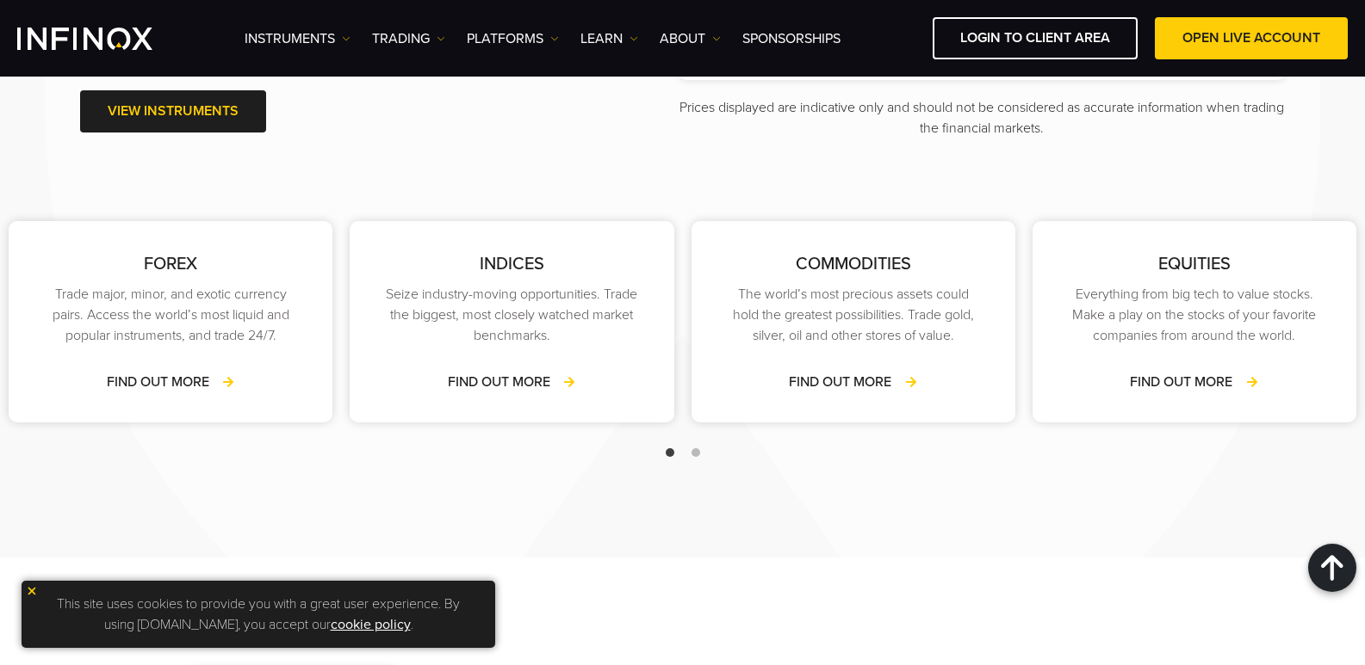
scroll to position [2624, 0]
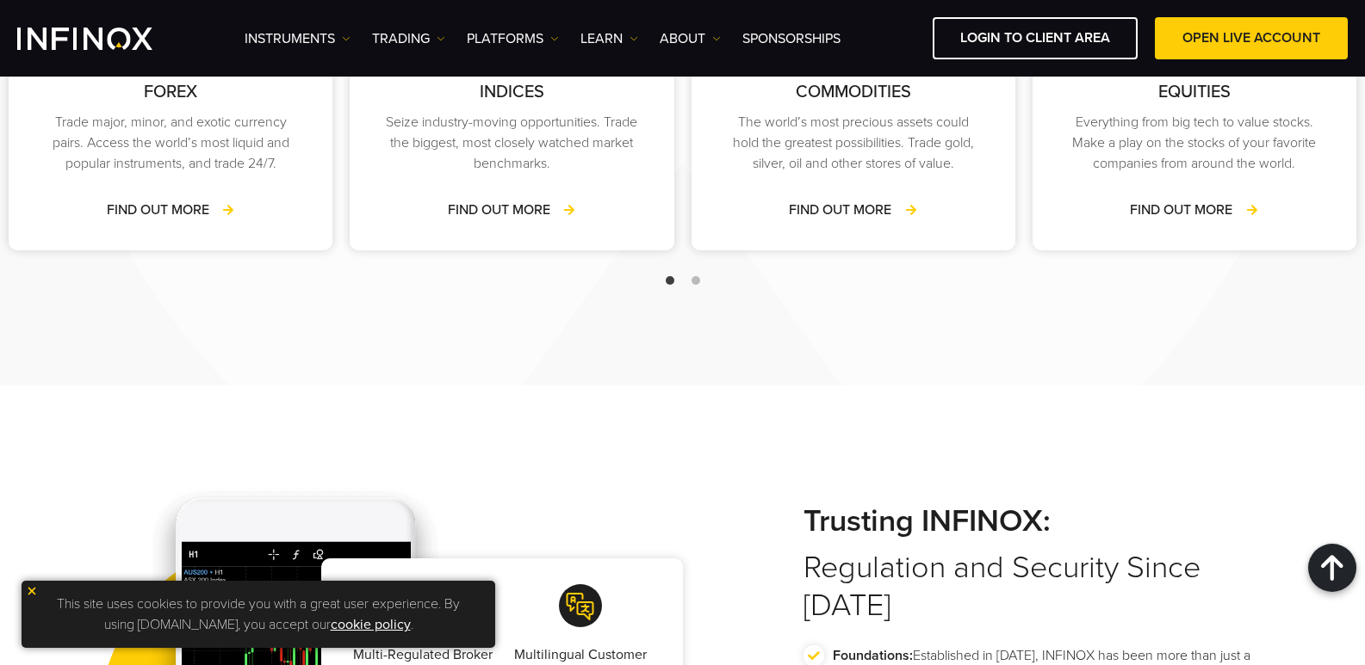
click at [28, 592] on img at bounding box center [32, 591] width 12 height 12
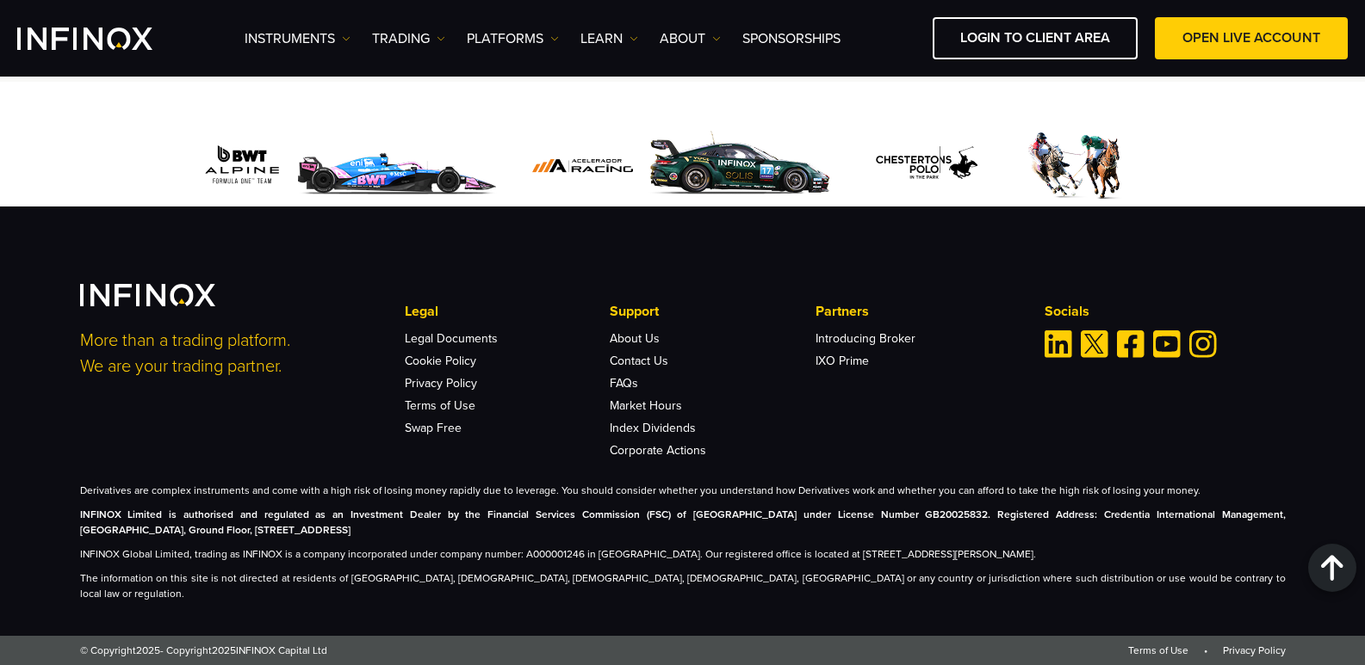
scroll to position [6218, 0]
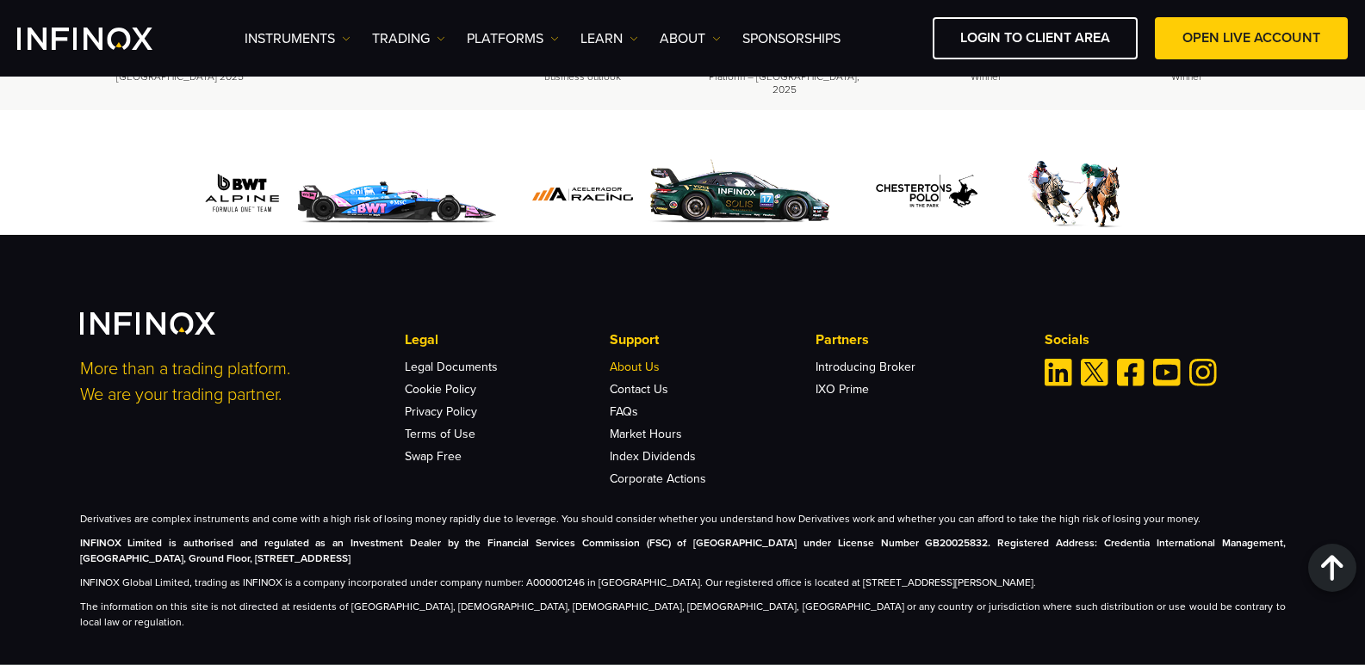
click at [644, 360] on link "About Us" at bounding box center [635, 367] width 50 height 15
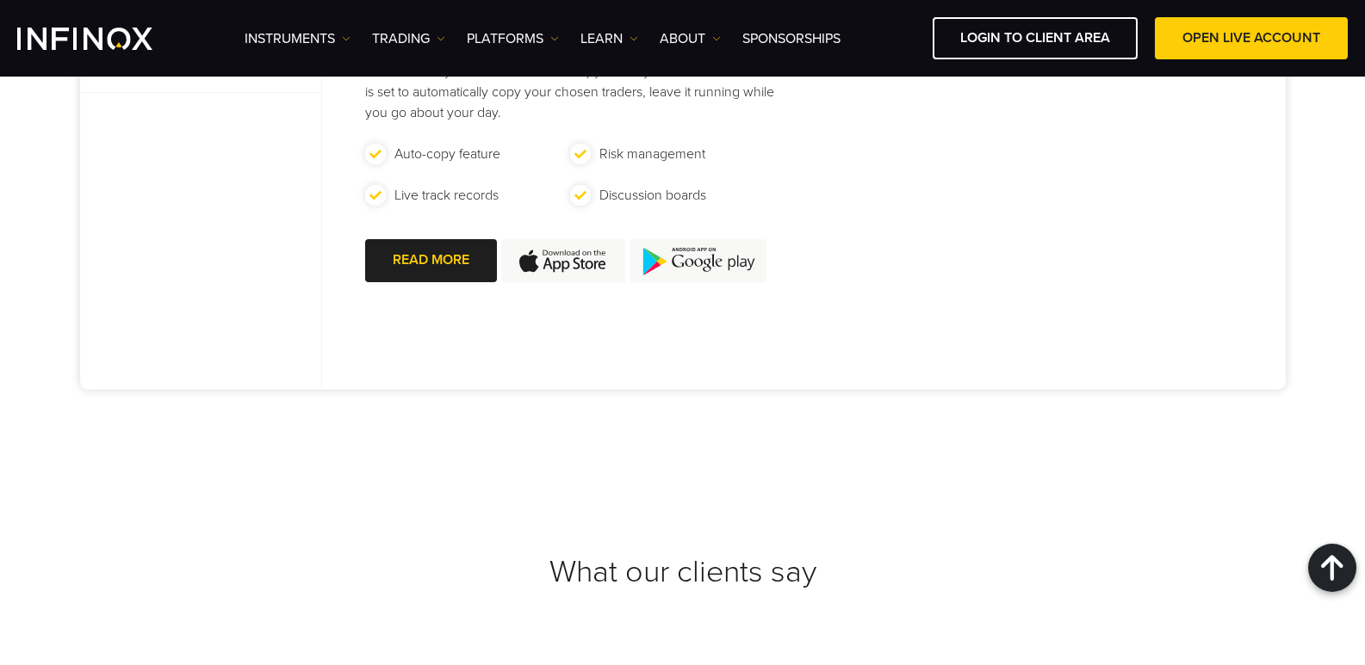
scroll to position [6552, 0]
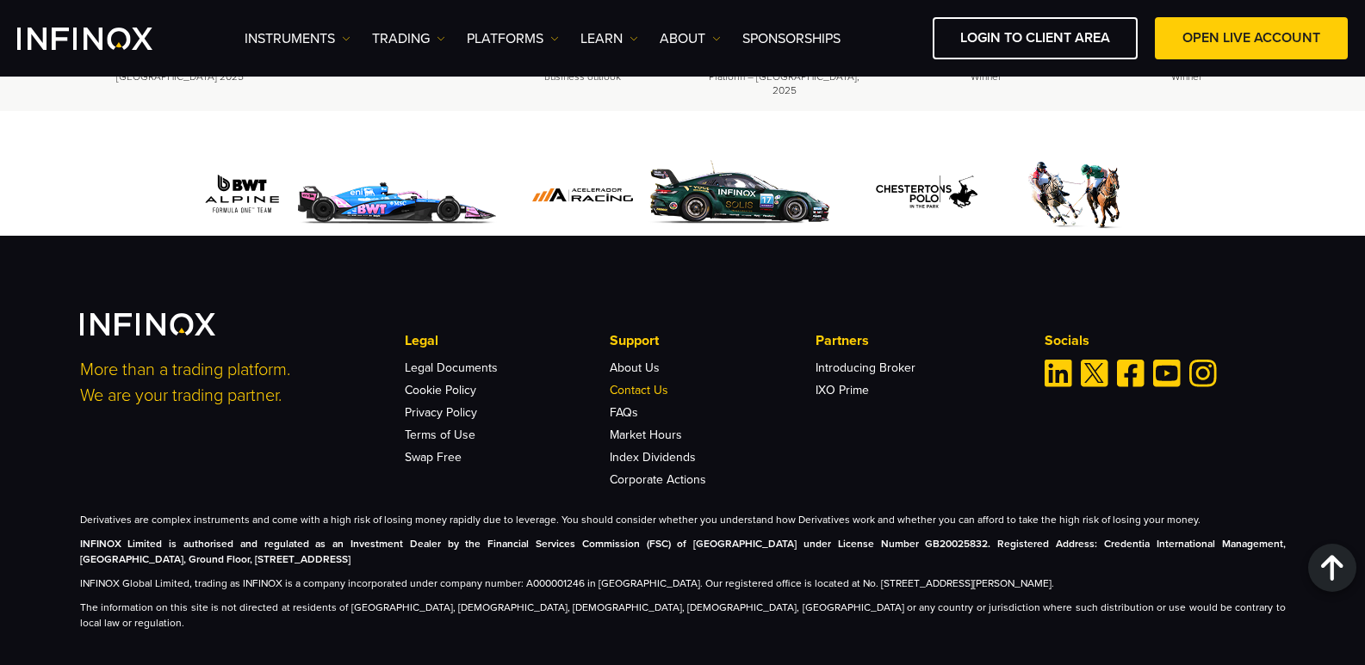
click at [623, 383] on link "Contact Us" at bounding box center [639, 390] width 59 height 15
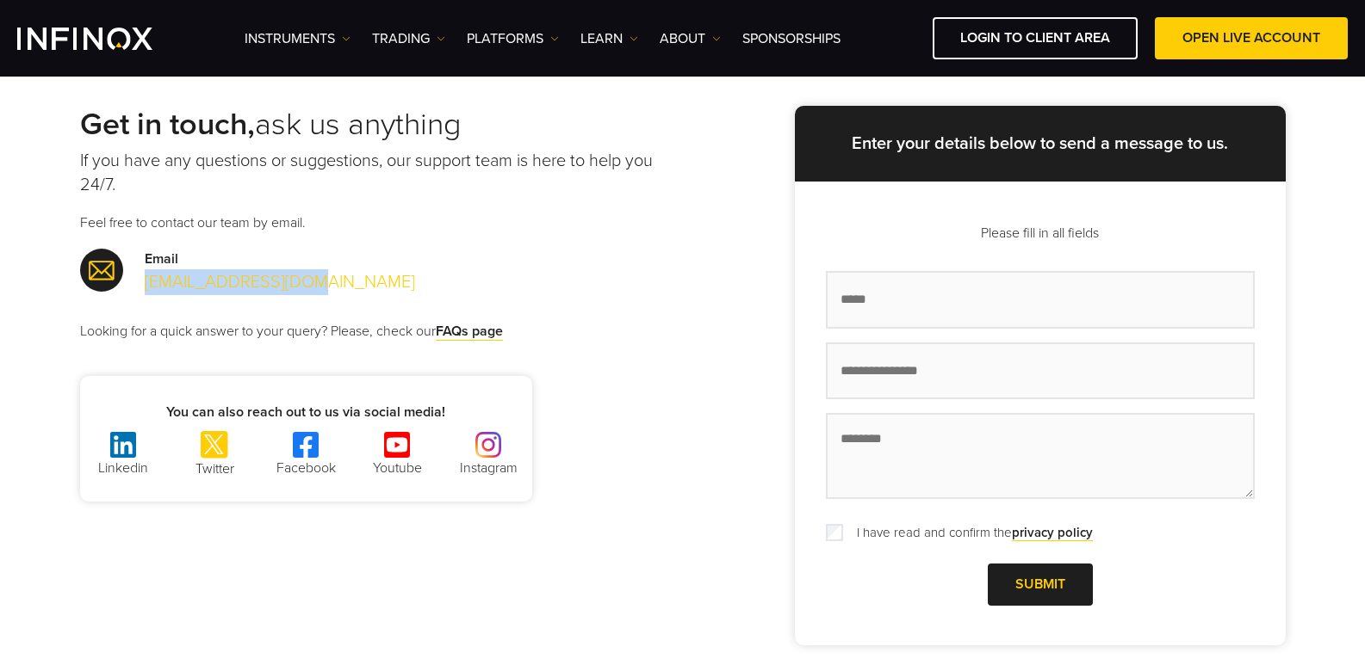
drag, startPoint x: 320, startPoint y: 283, endPoint x: 145, endPoint y: 284, distance: 174.8
click at [145, 284] on div "Email support@infinox.com" at bounding box center [381, 272] width 603 height 46
copy link "support@infinox.com"
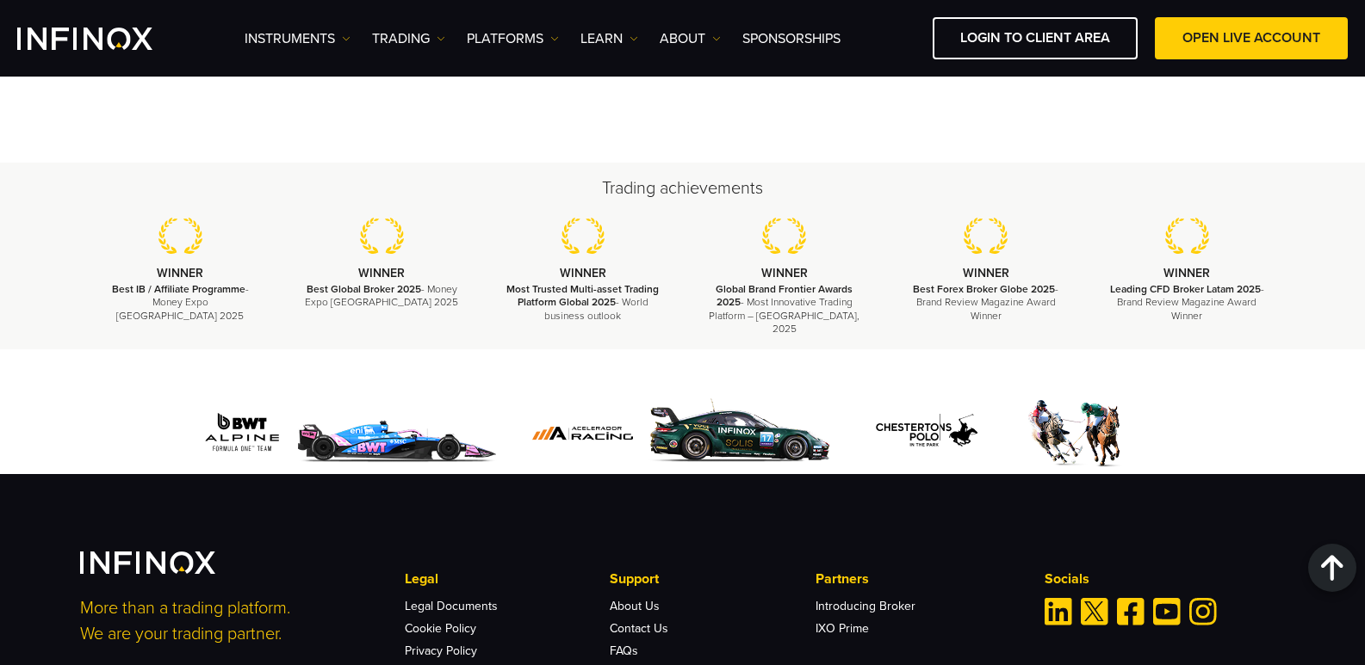
scroll to position [2347, 0]
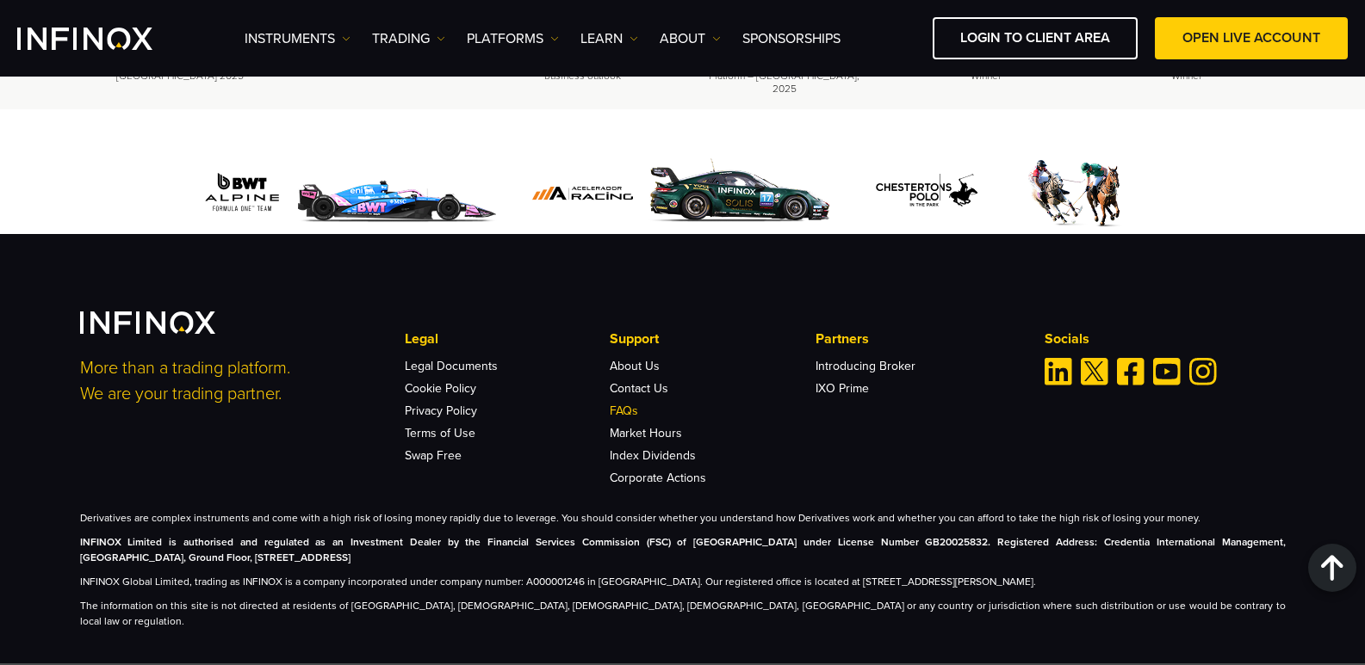
click at [633, 404] on link "FAQs" at bounding box center [624, 411] width 28 height 15
click at [432, 426] on link "Terms of Use" at bounding box center [440, 433] width 71 height 15
copy p "No. 9 Cassius Webster Building, Grace Complex, PO Box 1330, The Valley, AI-2640…"
drag, startPoint x: 787, startPoint y: 566, endPoint x: 1221, endPoint y: 565, distance: 433.9
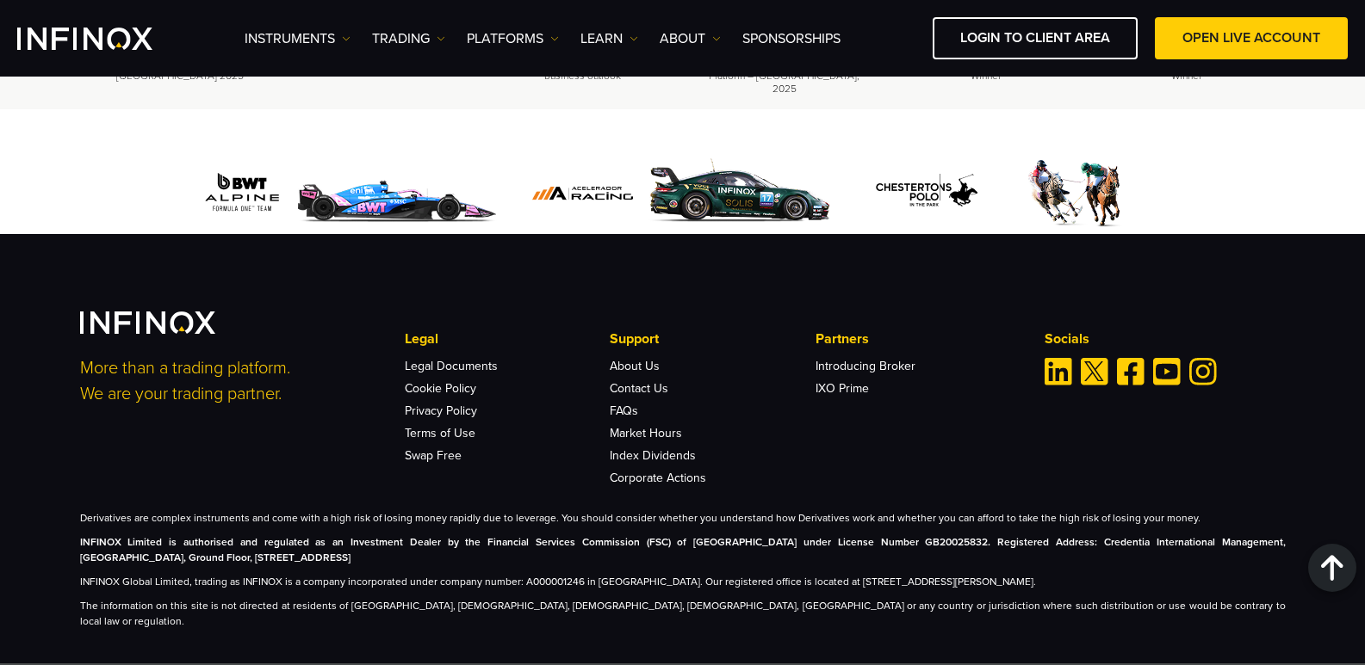
click at [1221, 574] on p "INFINOX Global Limited, trading as INFINOX is a company incorporated under comp…" at bounding box center [682, 581] width 1205 height 15
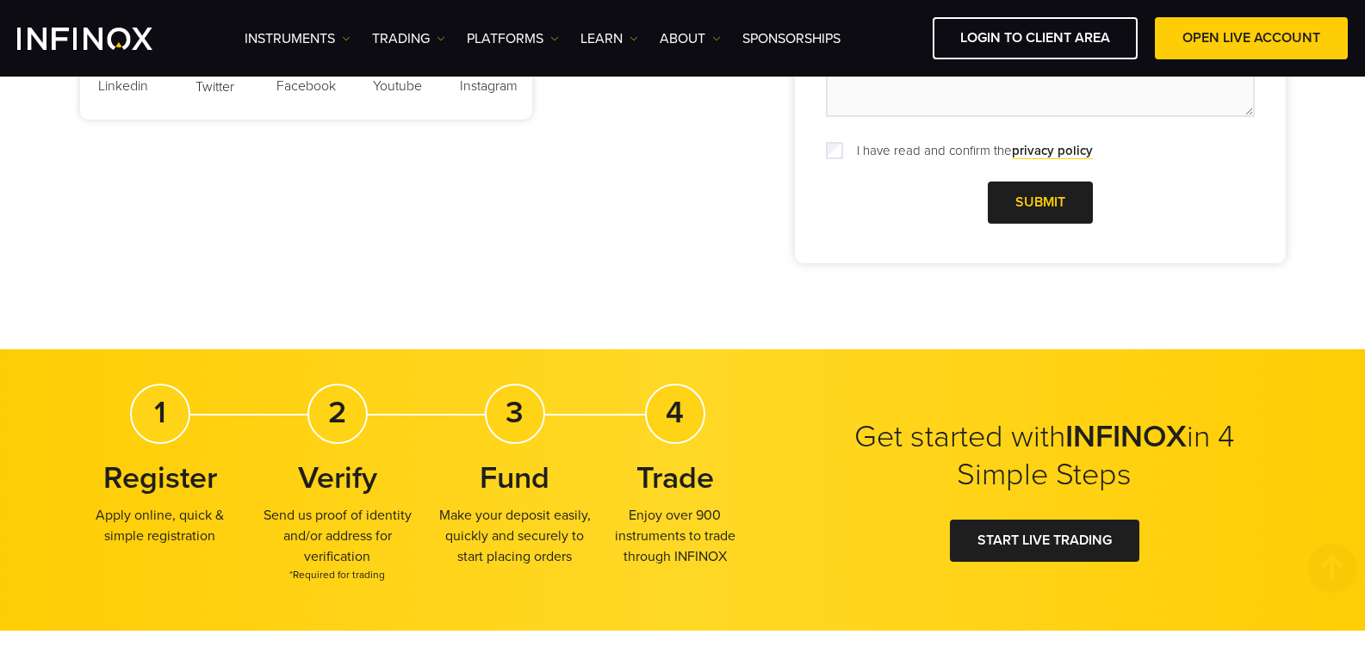
scroll to position [947, 0]
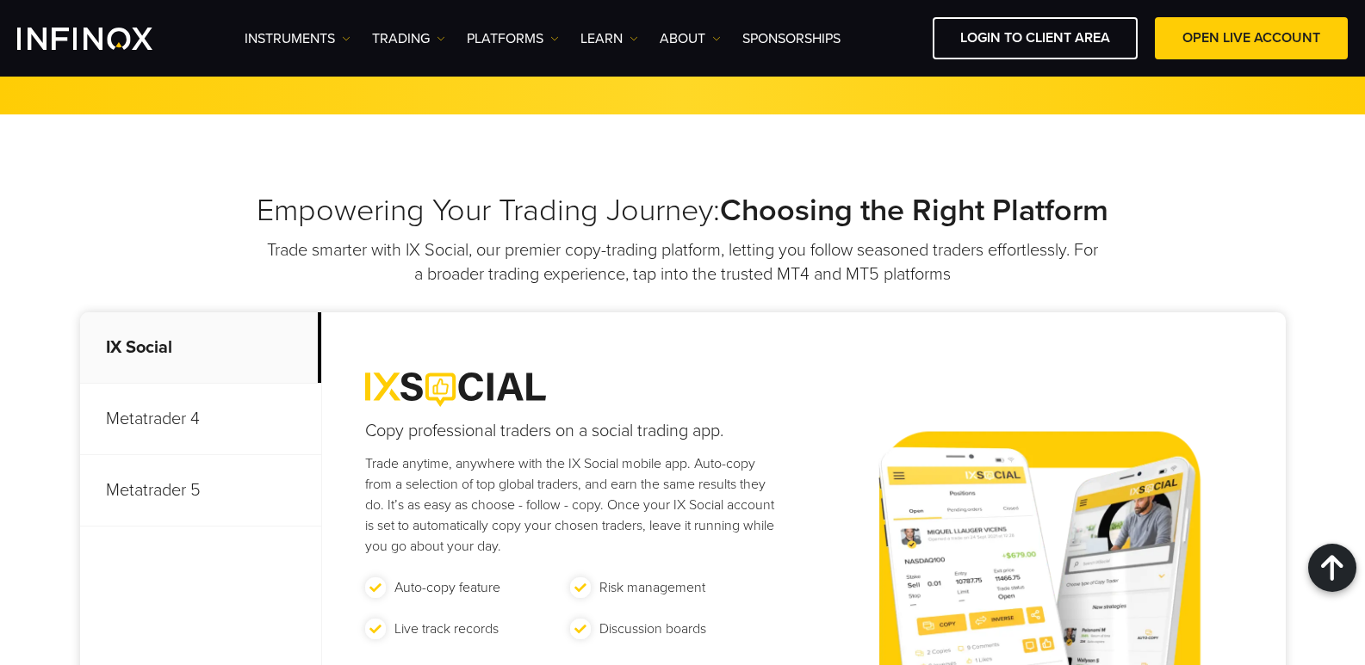
click at [200, 407] on p "Metatrader 4" at bounding box center [200, 419] width 241 height 71
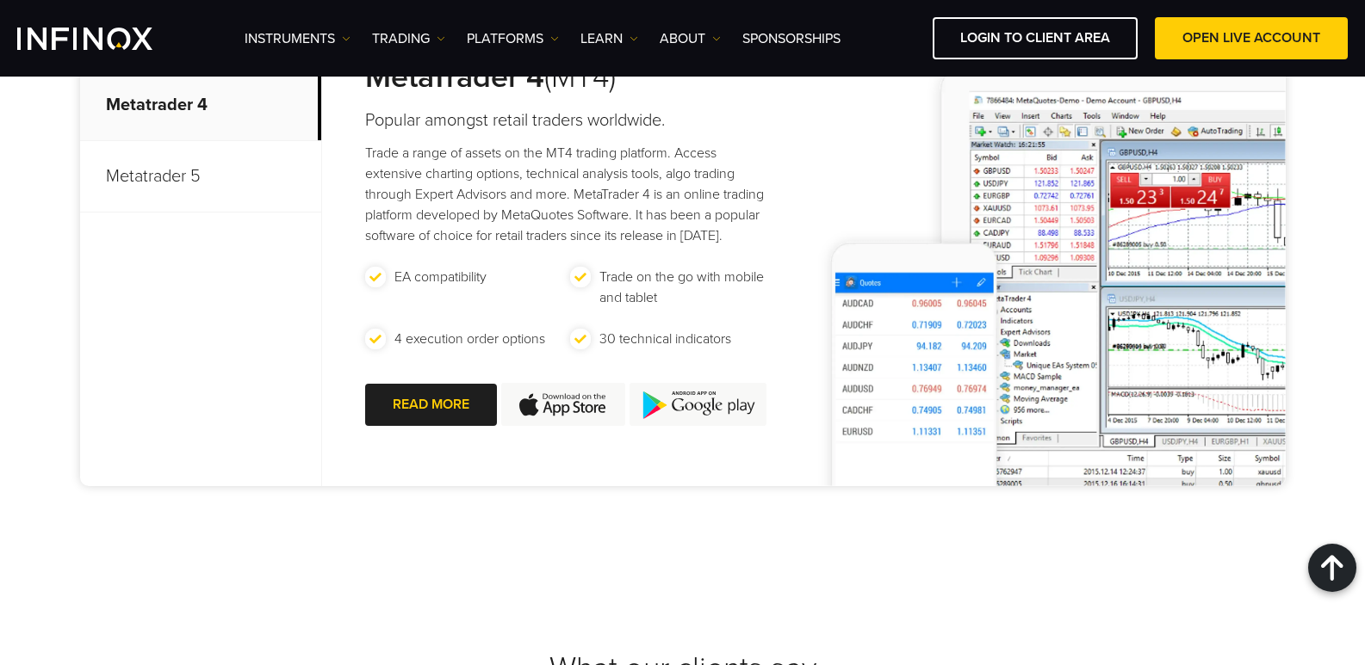
scroll to position [1119, 0]
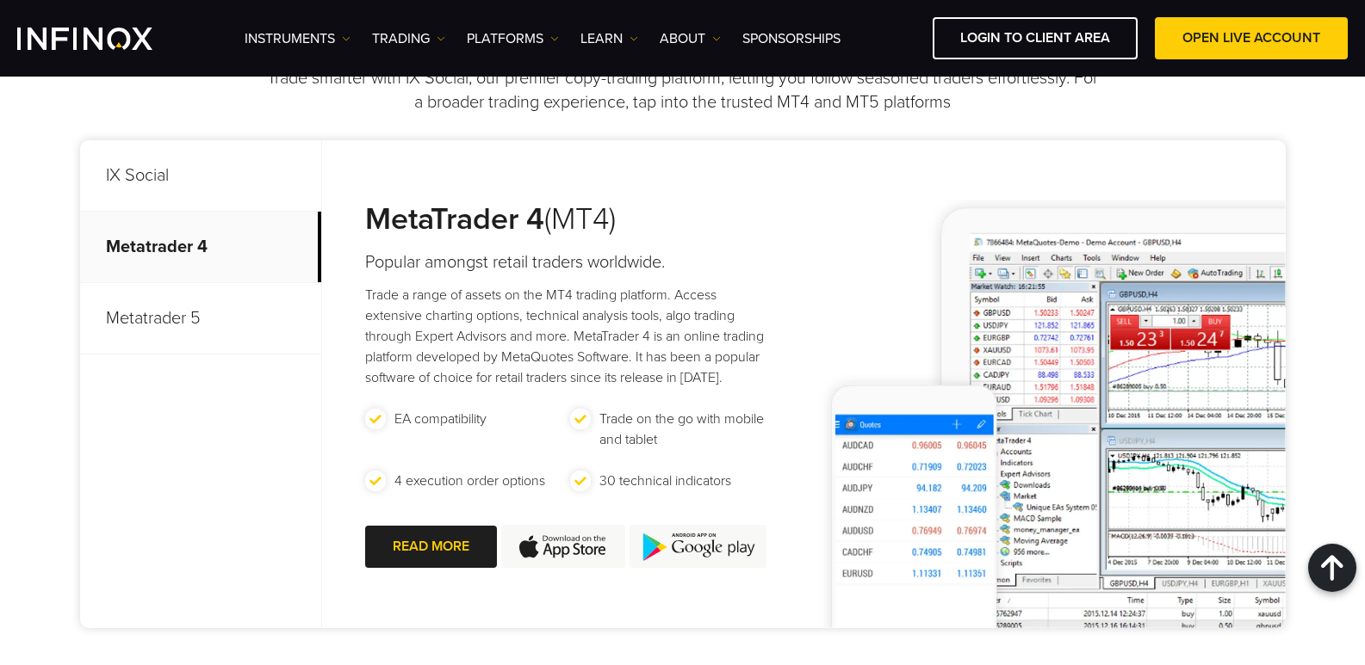
click at [207, 314] on p "Metatrader 5" at bounding box center [200, 318] width 241 height 71
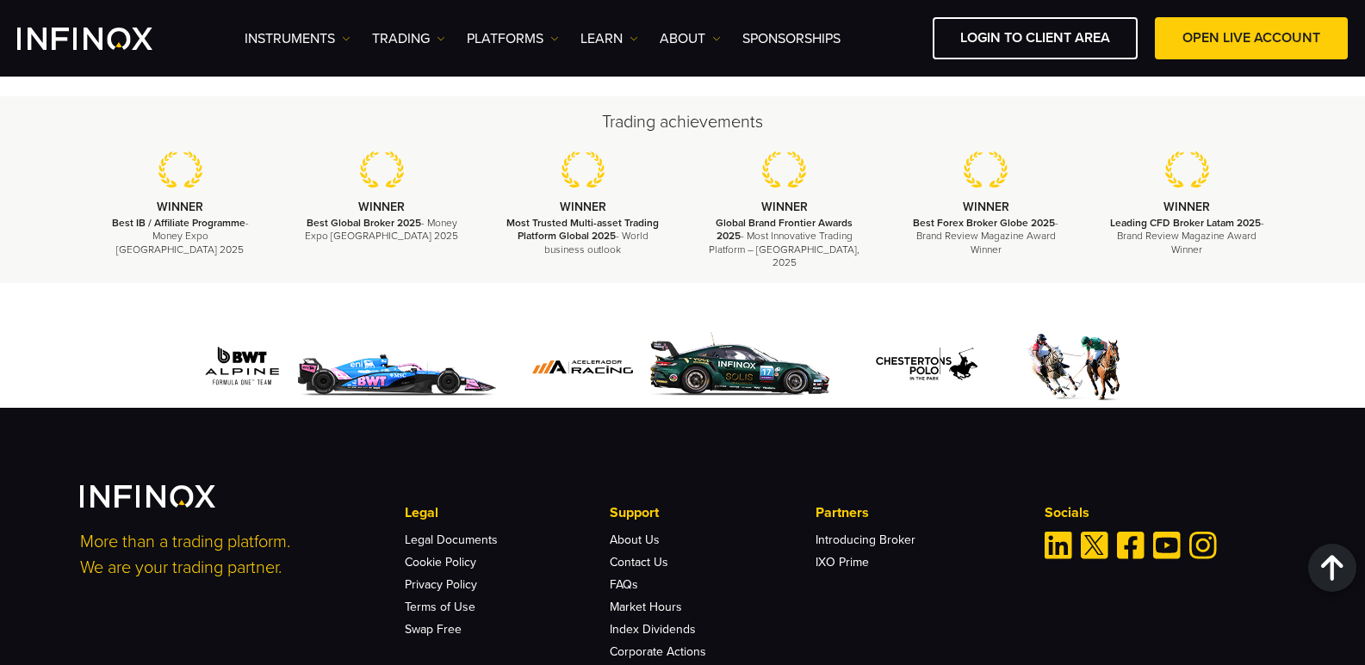
scroll to position [2324, 0]
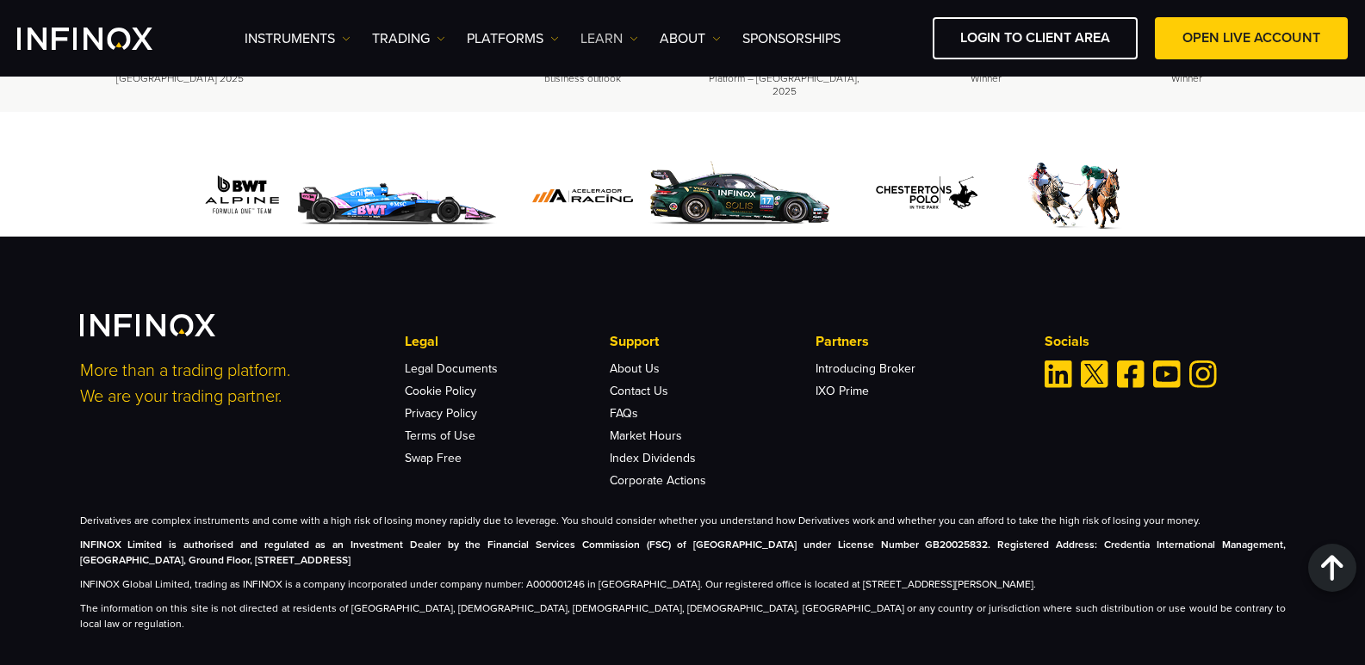
click at [621, 39] on link "Learn" at bounding box center [609, 38] width 58 height 21
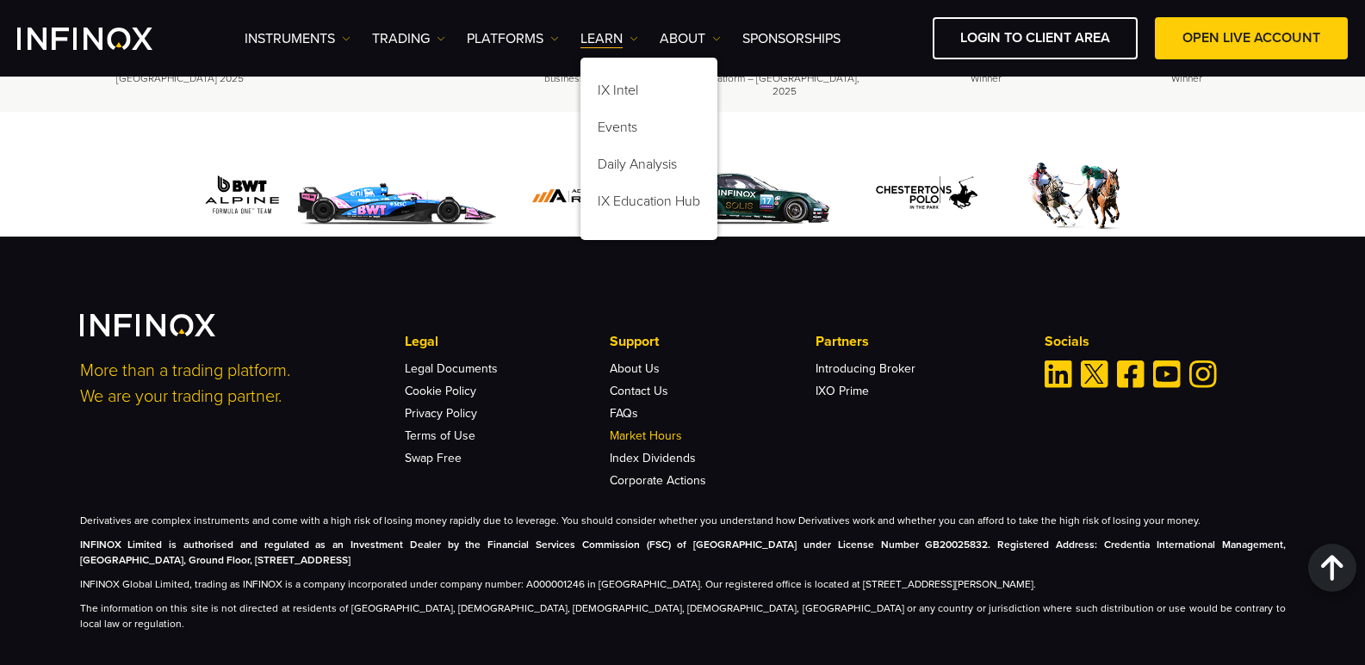
click at [641, 426] on li "Market Hours" at bounding box center [712, 431] width 205 height 22
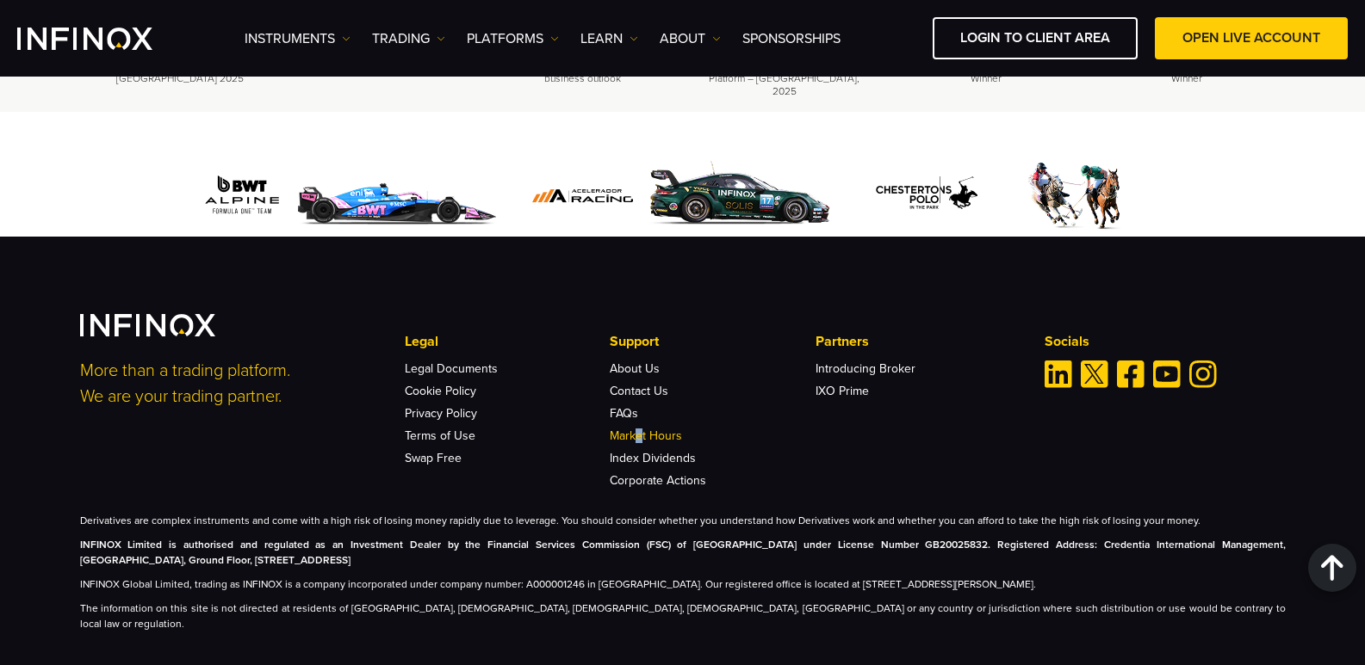
click at [641, 429] on link "Market Hours" at bounding box center [646, 436] width 72 height 15
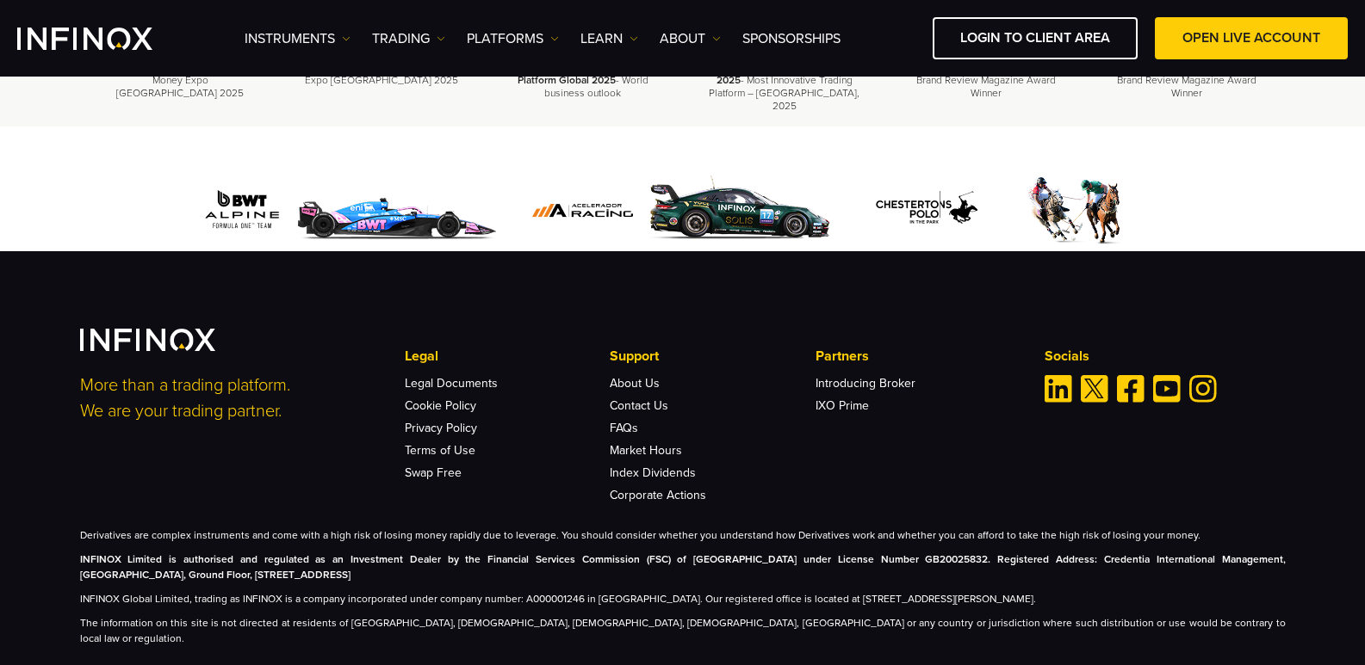
scroll to position [651, 0]
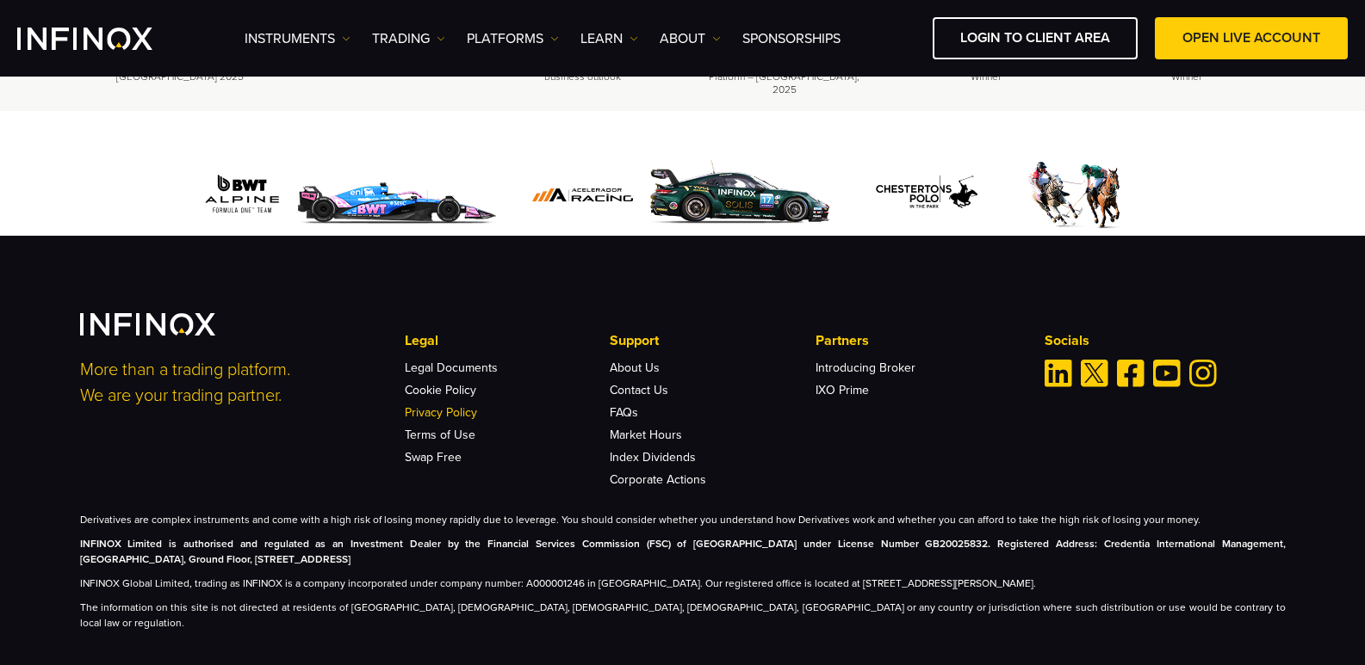
click at [467, 405] on link "Privacy Policy" at bounding box center [441, 412] width 72 height 15
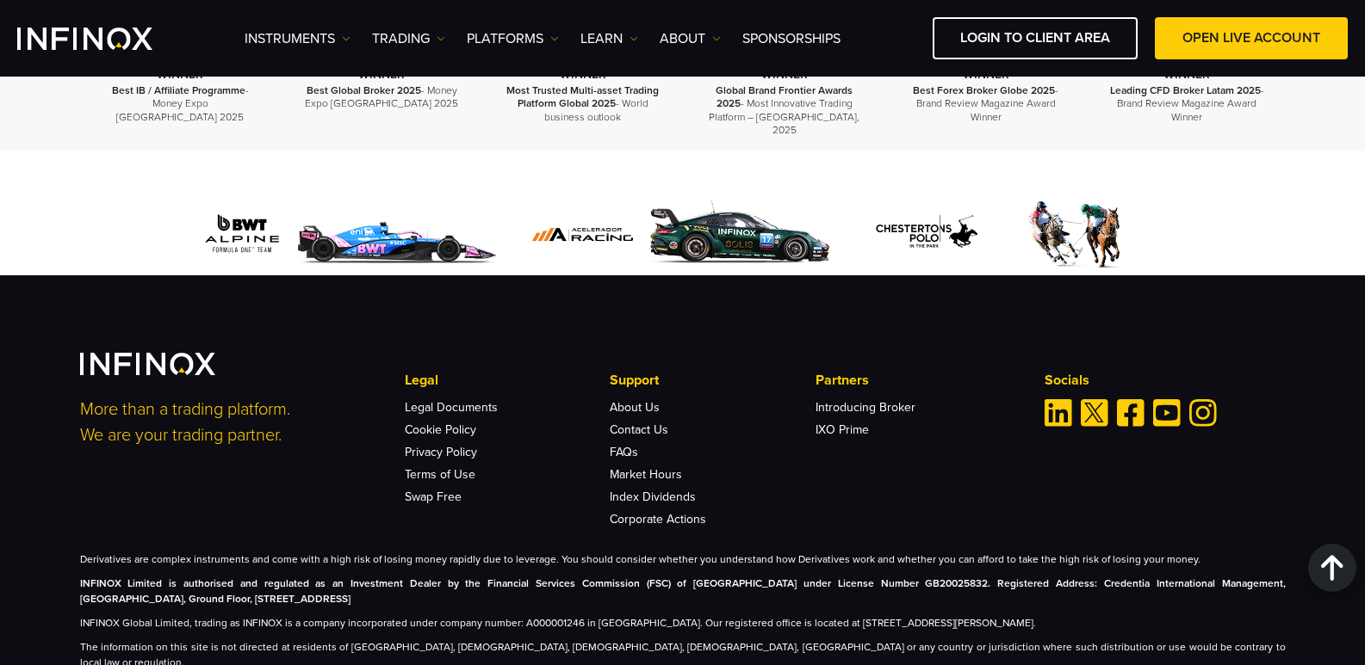
scroll to position [5195, 0]
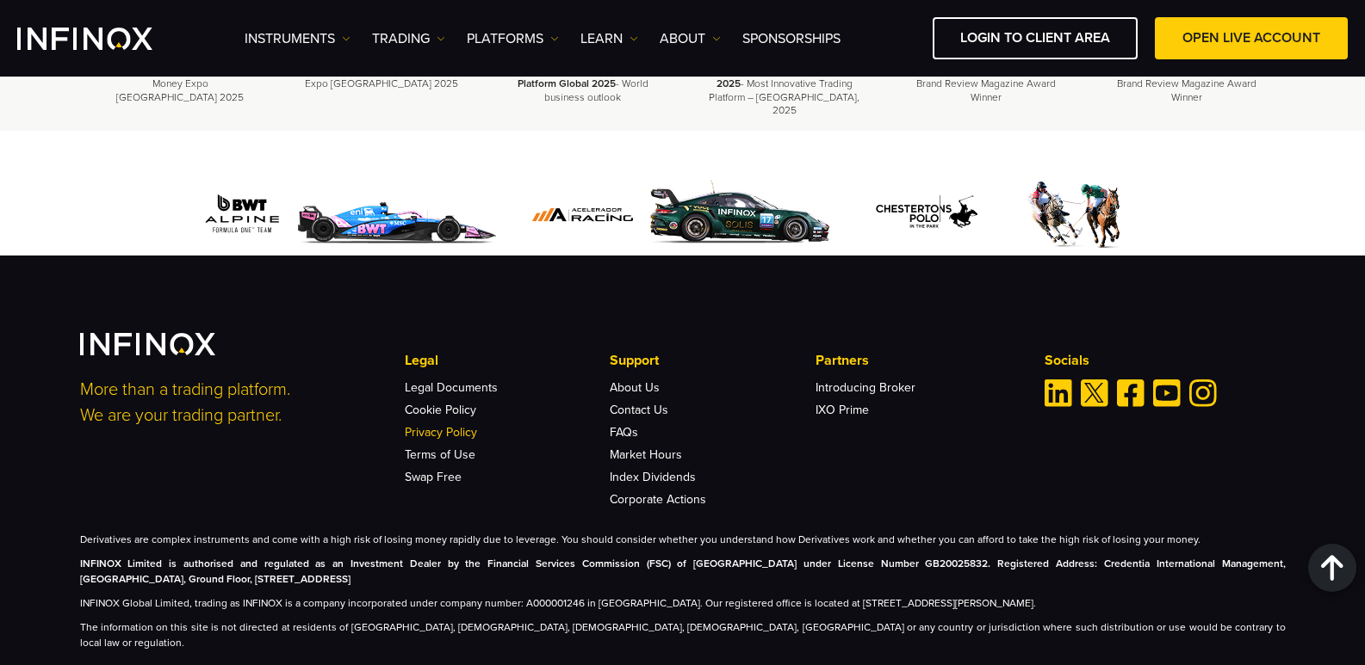
click at [449, 425] on link "Privacy Policy" at bounding box center [441, 432] width 72 height 15
click at [430, 470] on link "Swap Free" at bounding box center [433, 477] width 57 height 15
click at [443, 403] on link "Cookie Policy" at bounding box center [440, 410] width 71 height 15
click at [445, 381] on link "Legal Documents" at bounding box center [451, 388] width 93 height 15
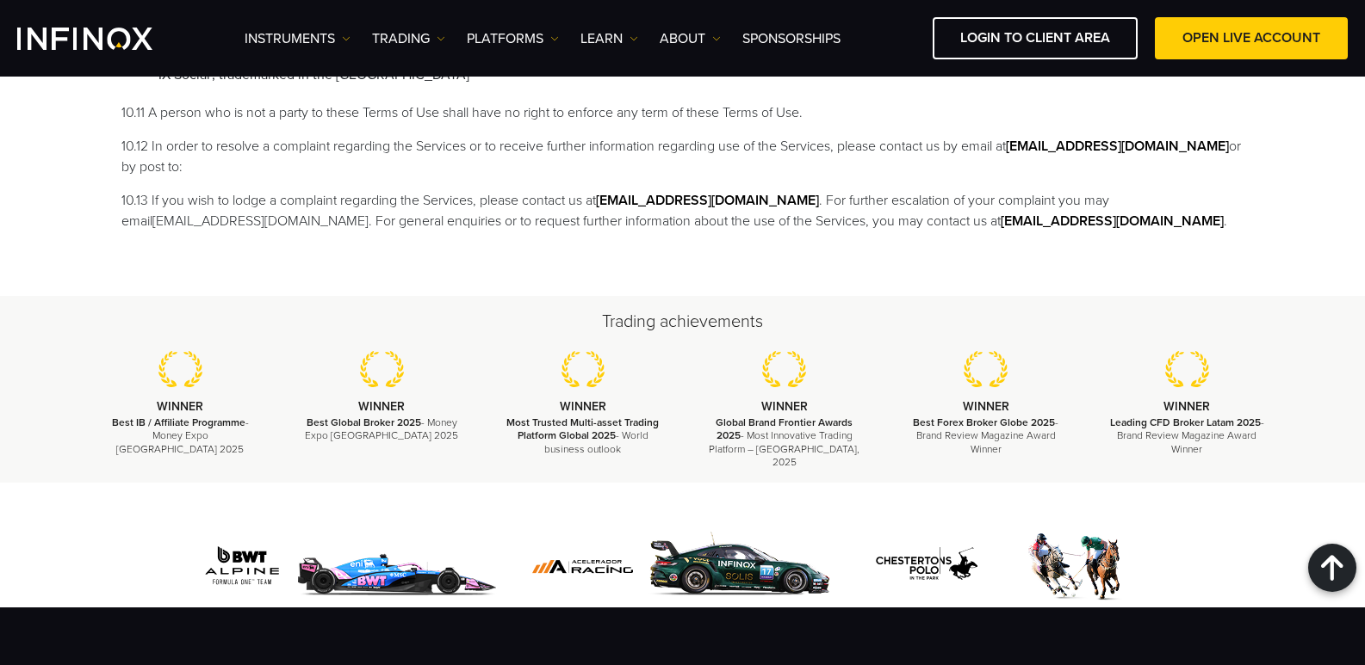
scroll to position [4592, 0]
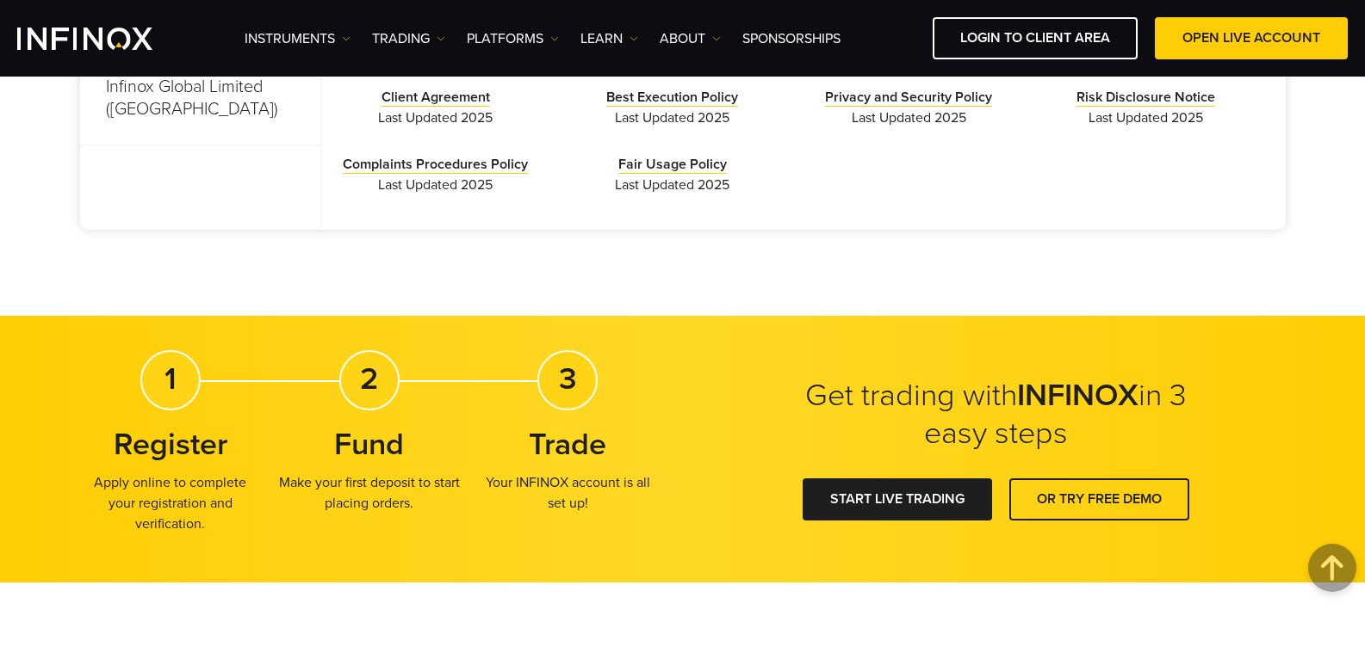
scroll to position [344, 0]
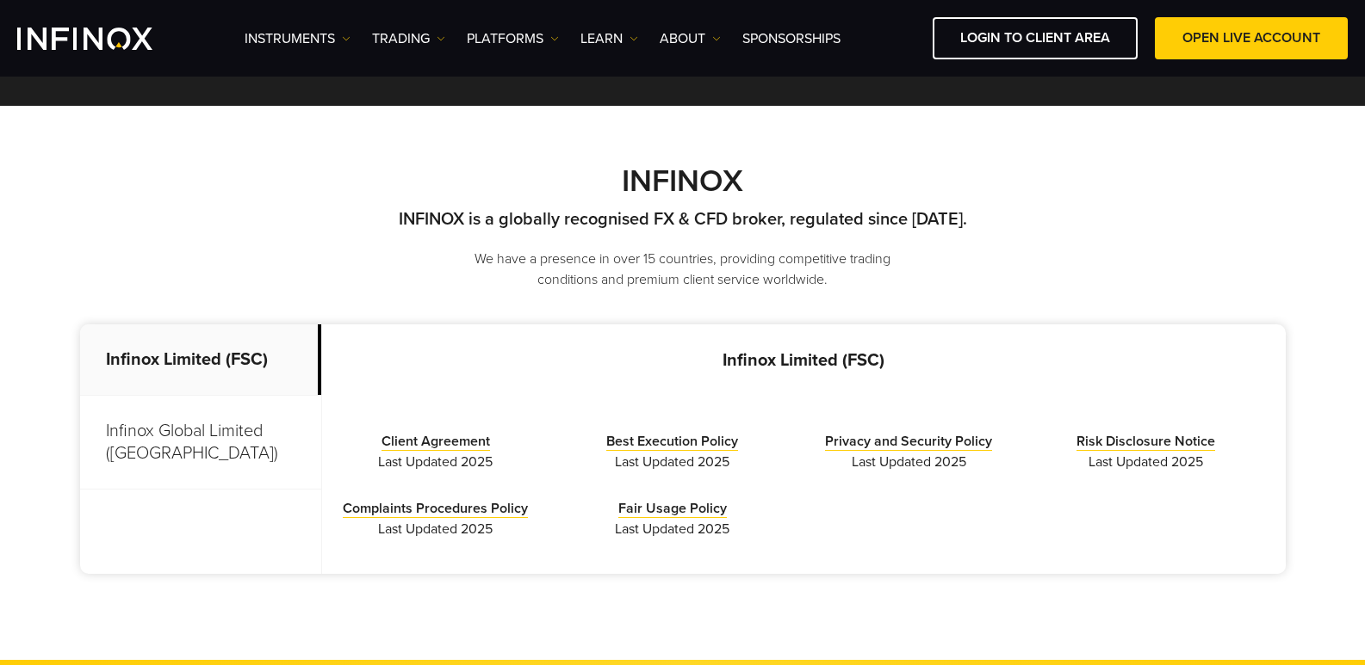
click at [246, 426] on p "Infinox Global Limited ([GEOGRAPHIC_DATA])" at bounding box center [200, 443] width 241 height 94
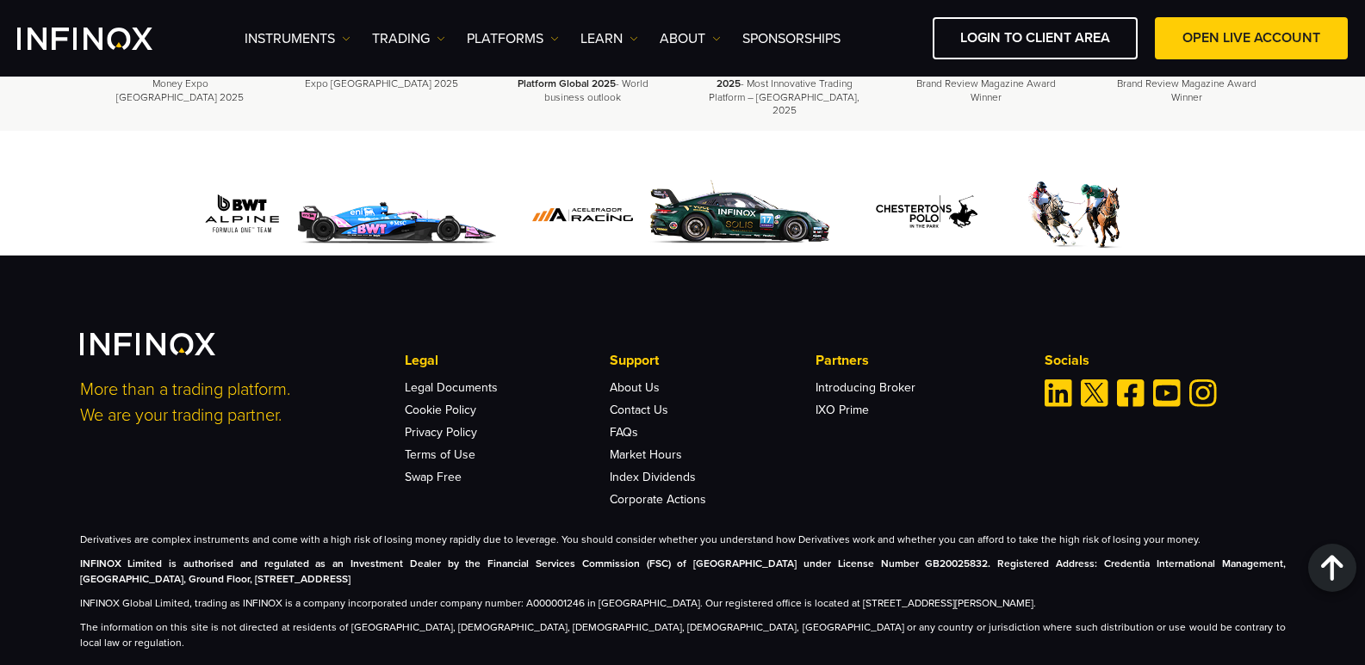
scroll to position [1869, 0]
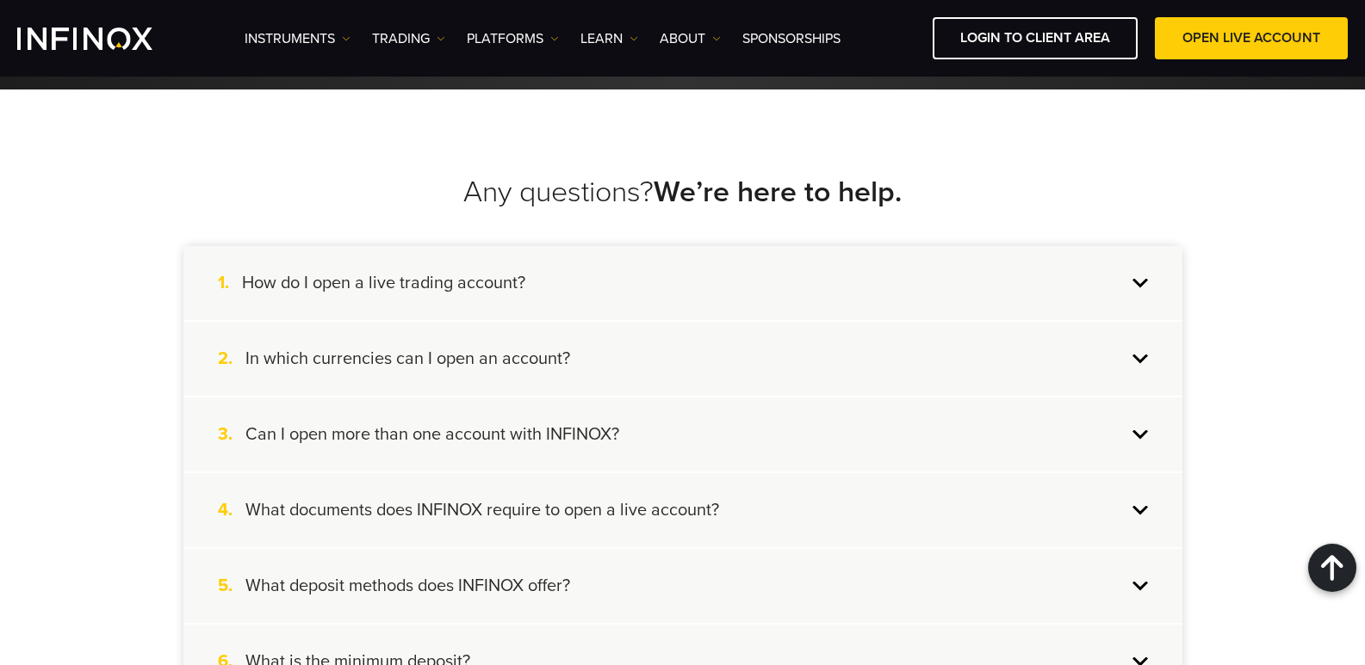
click at [784, 246] on div "1. How do I open a live trading account?" at bounding box center [682, 283] width 999 height 74
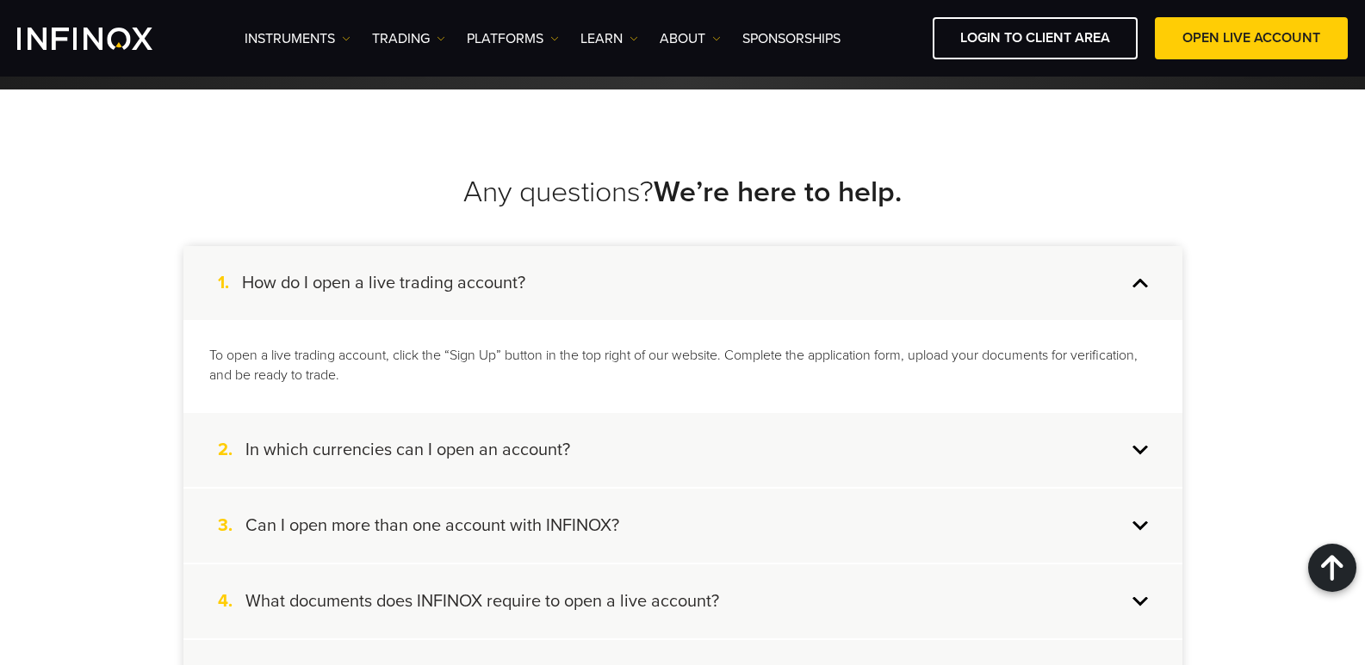
click at [599, 413] on div "2. In which currencies can I open an account?" at bounding box center [682, 450] width 999 height 74
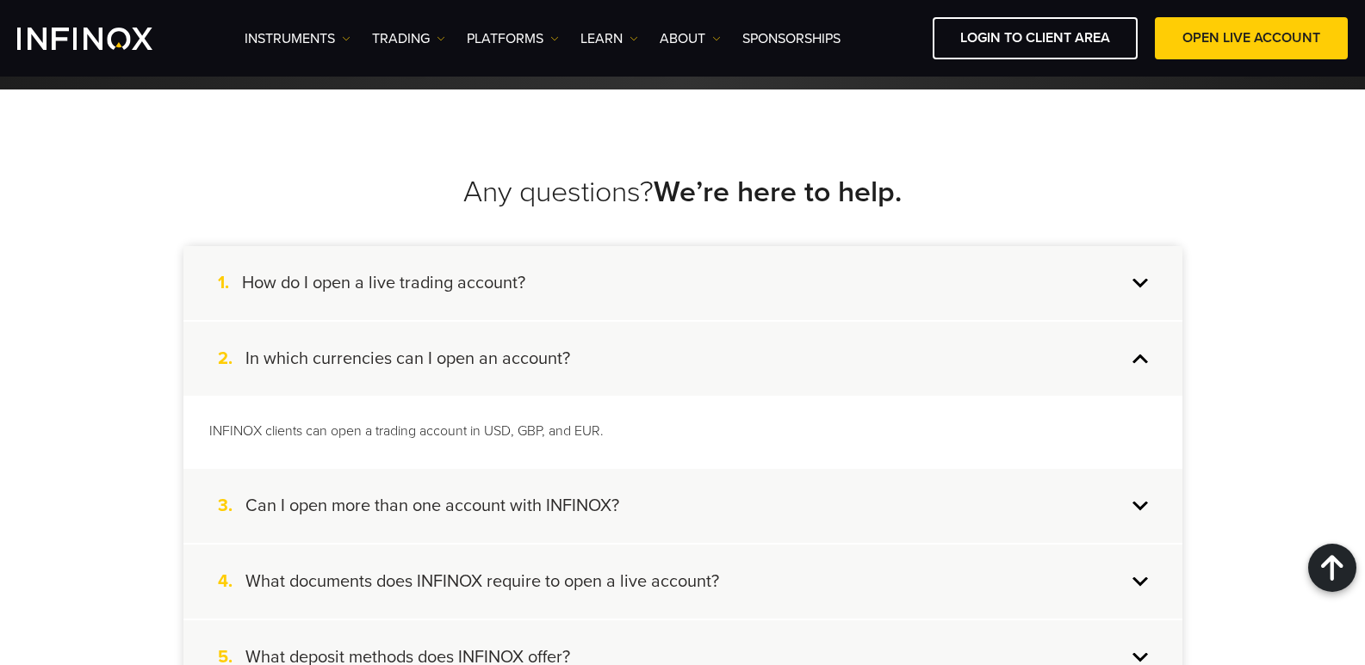
click at [764, 471] on div "3. Can I open more than one account with INFINOX?" at bounding box center [682, 506] width 999 height 74
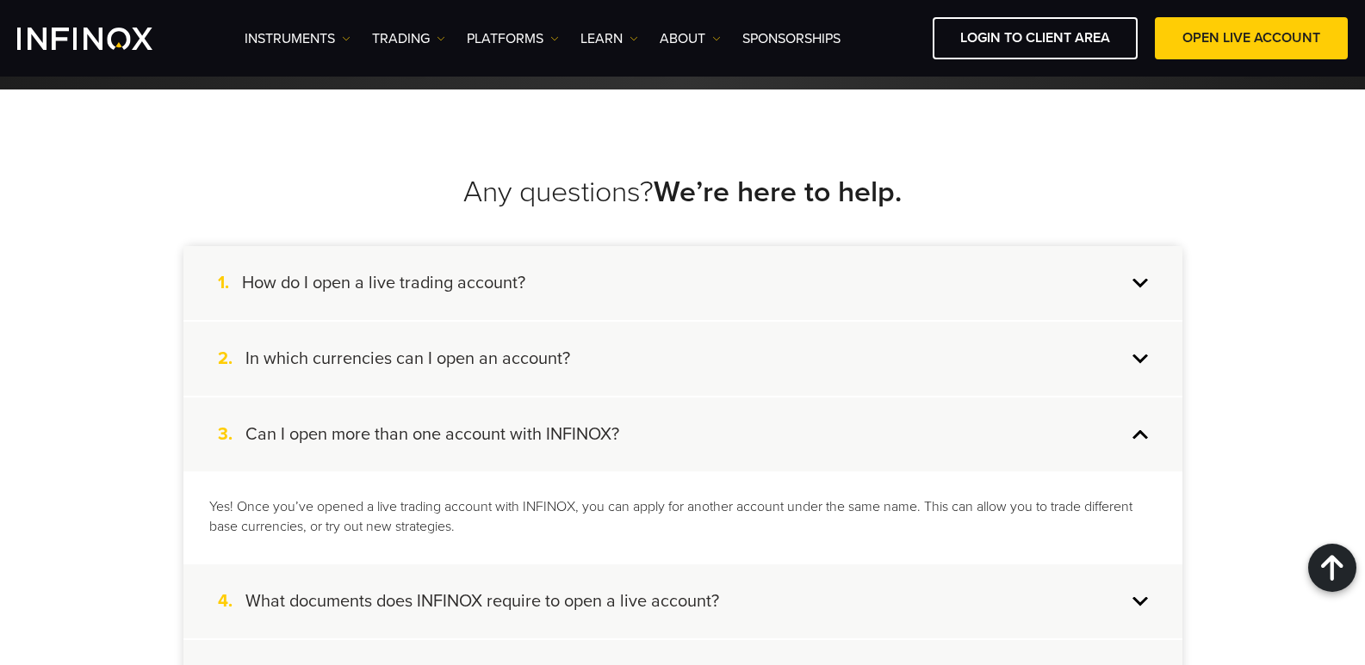
scroll to position [2127, 0]
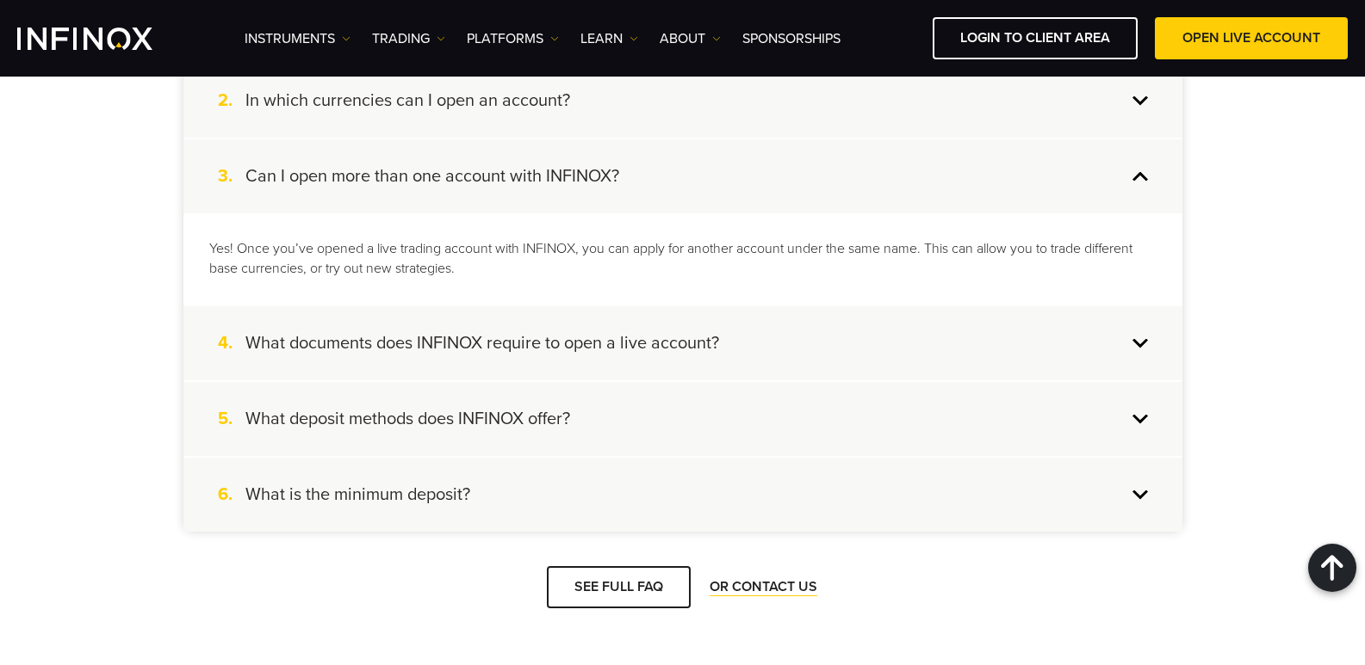
click at [657, 337] on div "4. What documents does INFINOX require to open a live account?" at bounding box center [682, 343] width 999 height 74
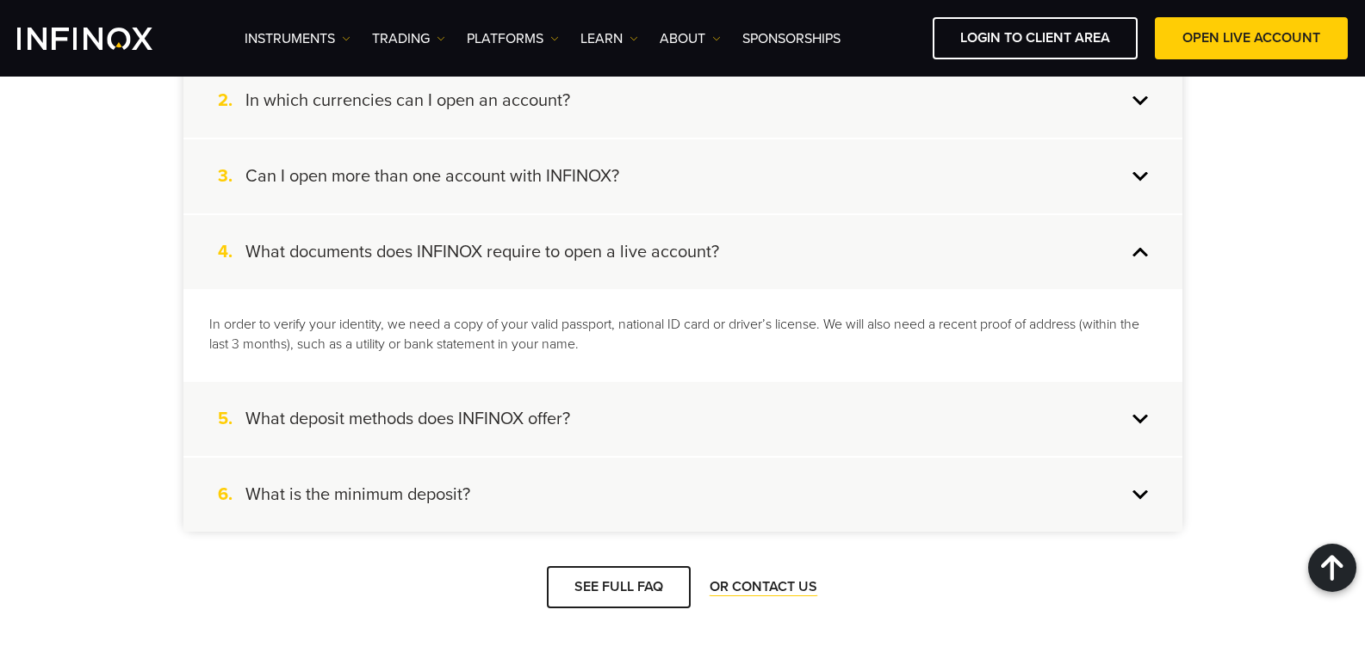
click at [645, 404] on div "5. What deposit methods does INFINOX offer?" at bounding box center [682, 419] width 999 height 74
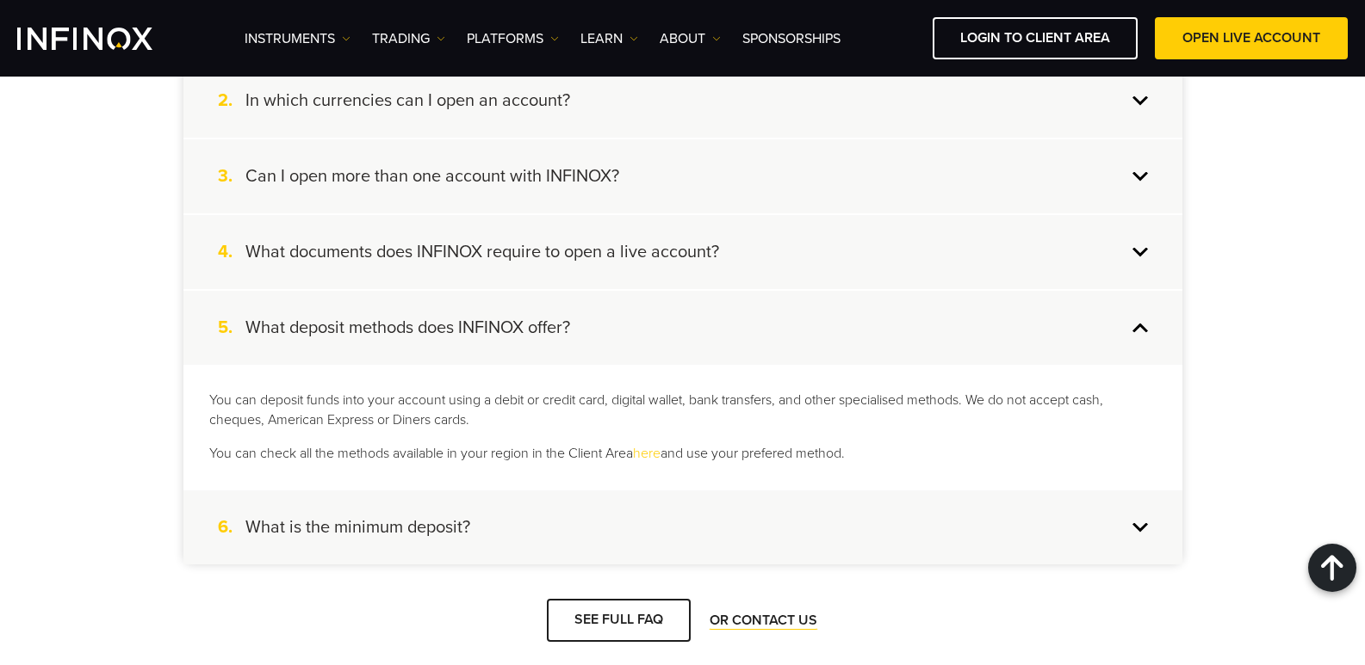
click at [604, 509] on div "6. What is the minimum deposit?" at bounding box center [682, 528] width 999 height 74
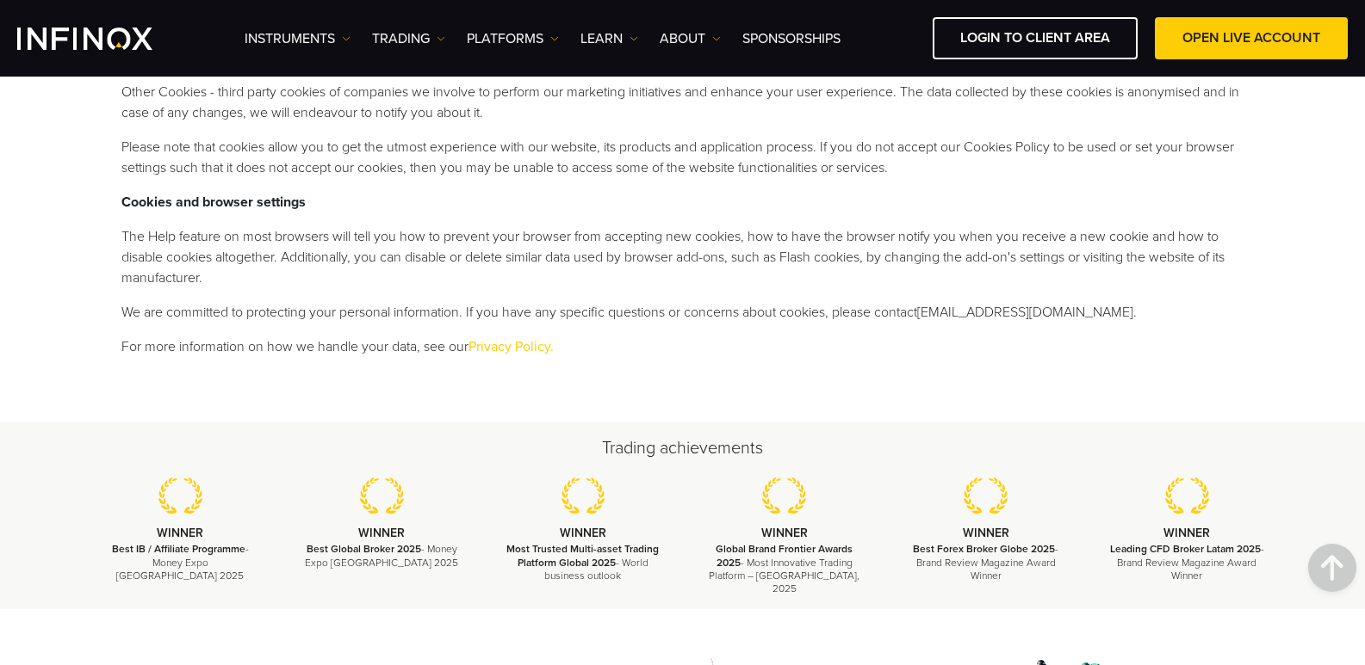
scroll to position [1033, 0]
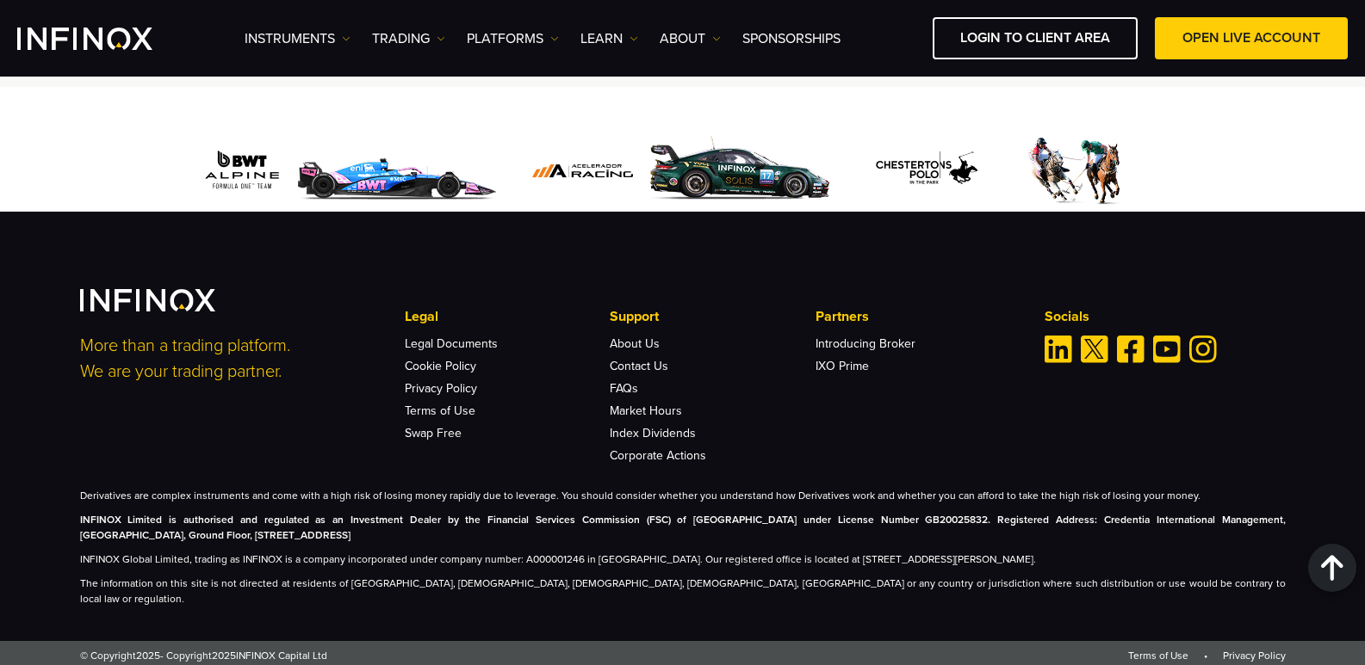
scroll to position [1296, 0]
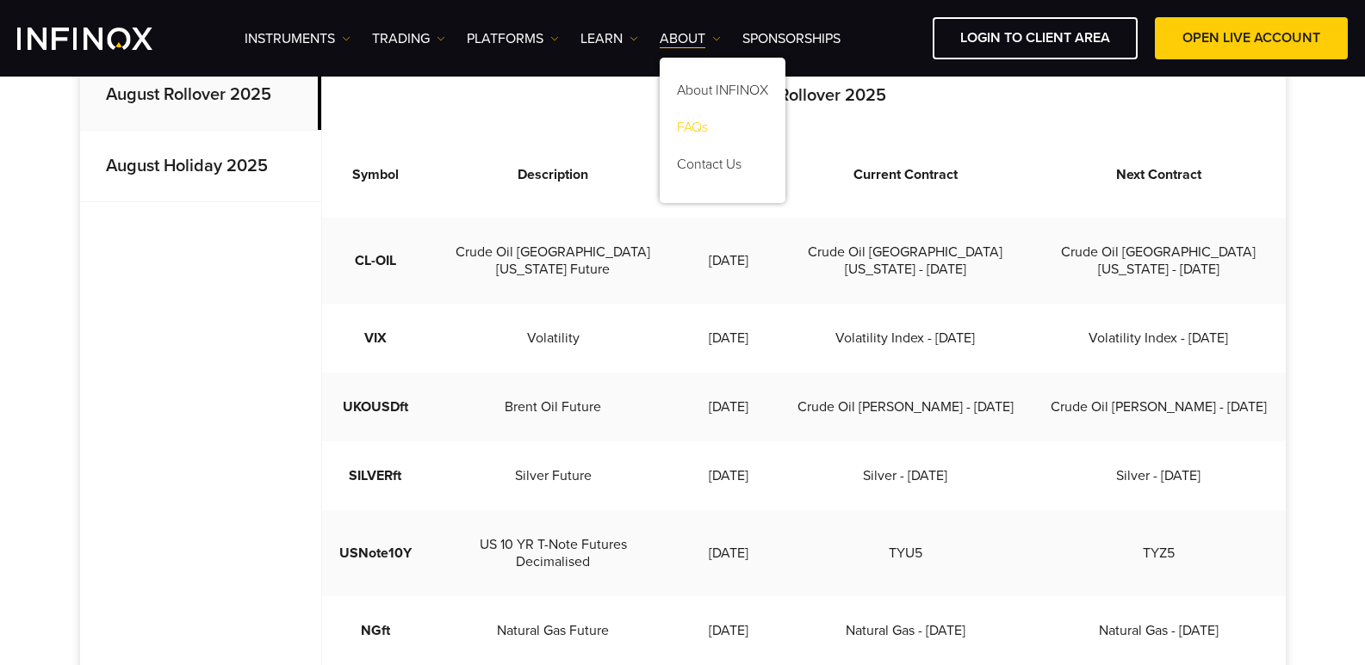
click at [702, 124] on link "FAQs" at bounding box center [722, 130] width 126 height 37
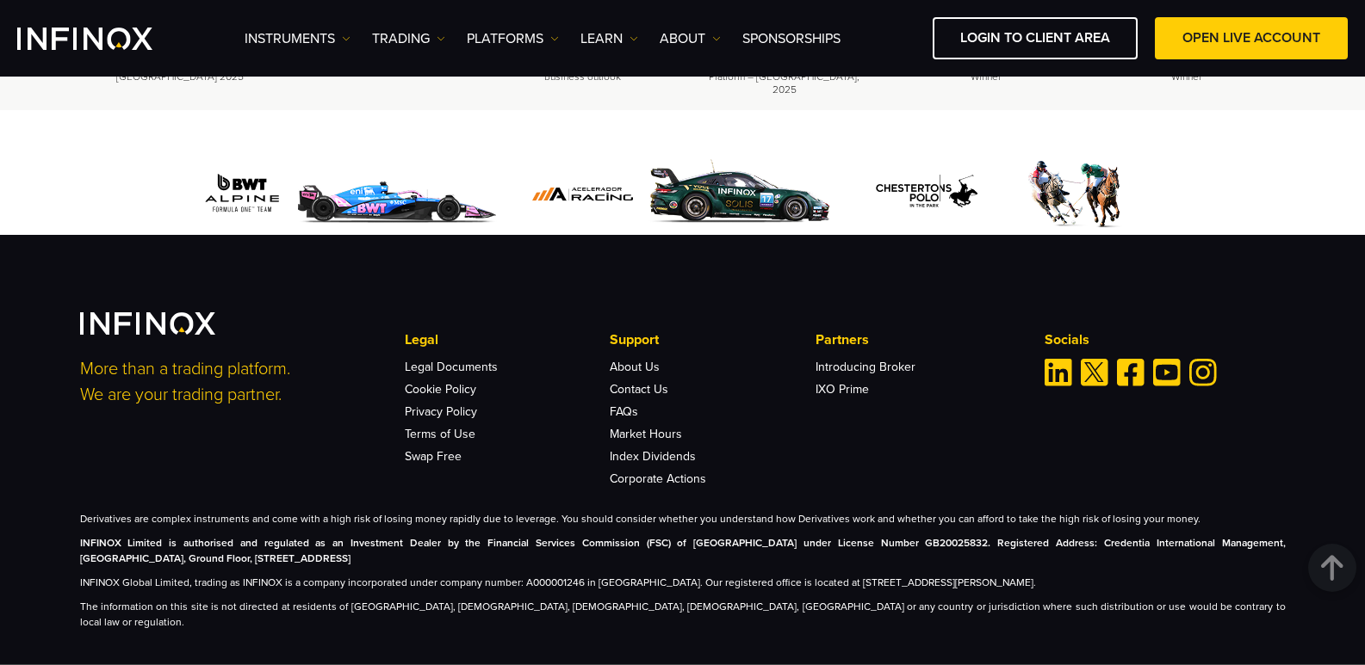
scroll to position [651, 0]
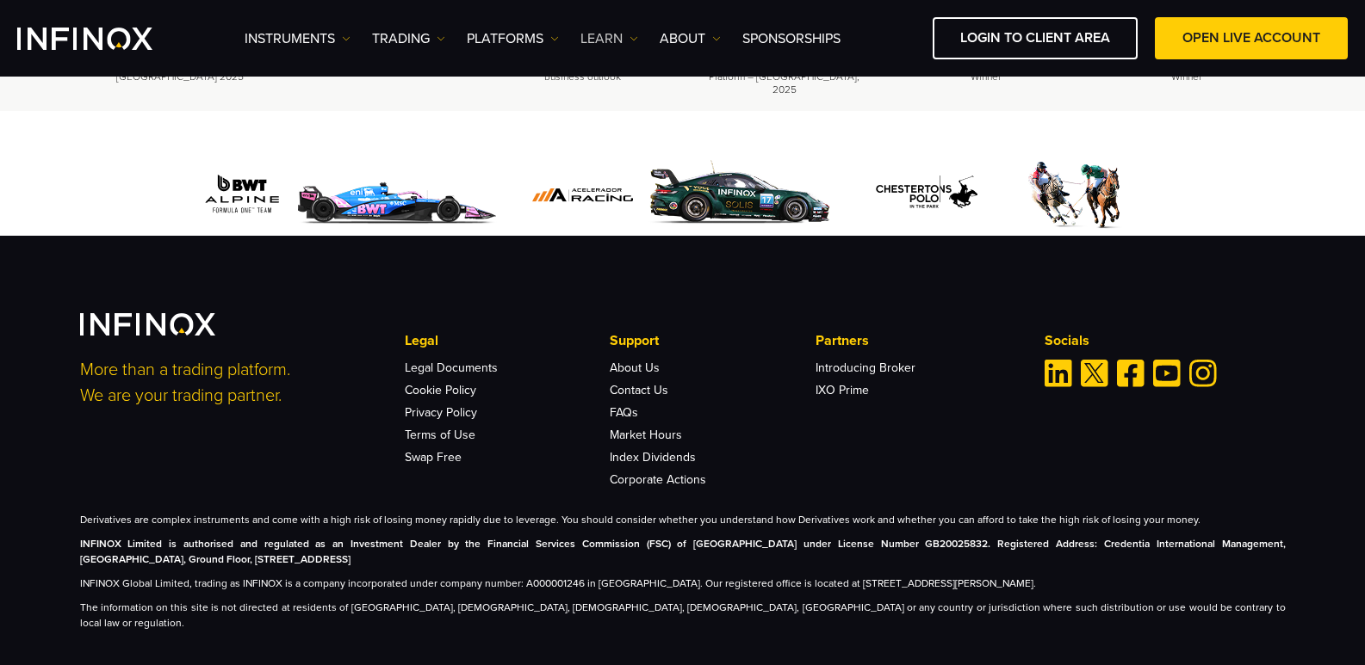
click at [608, 35] on link "Learn" at bounding box center [609, 38] width 58 height 21
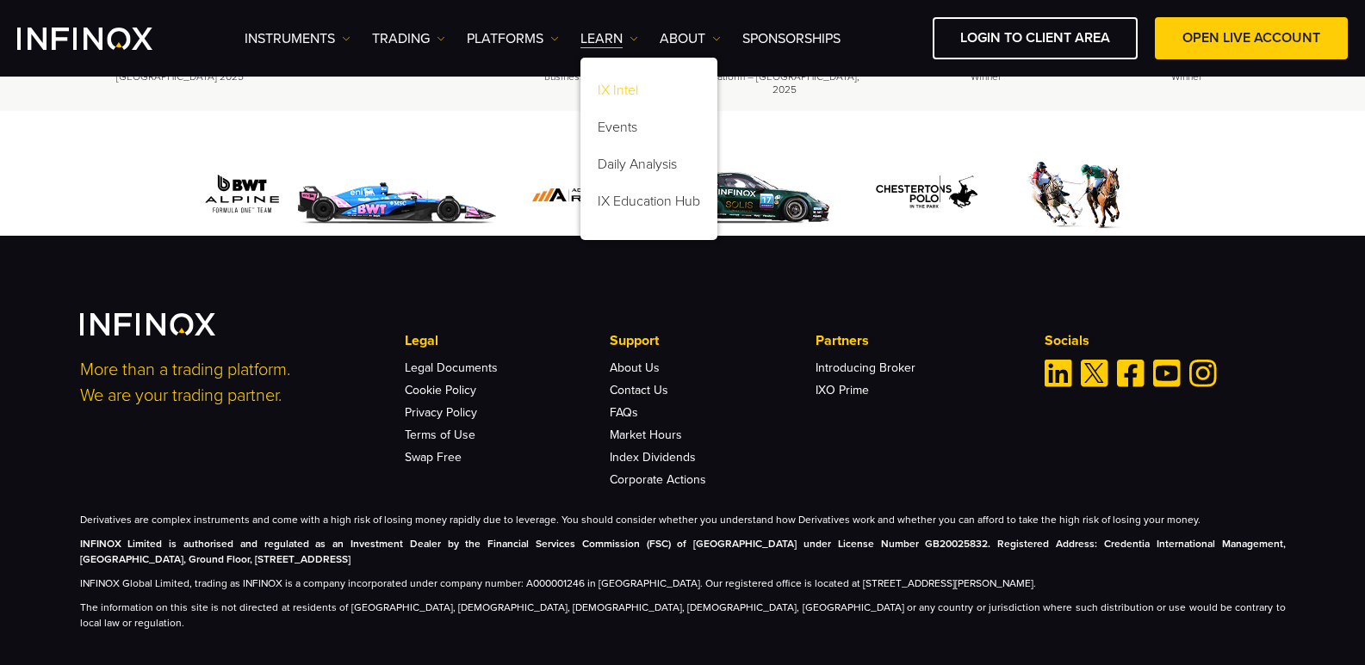
click at [620, 108] on link "IX Intel" at bounding box center [648, 93] width 137 height 37
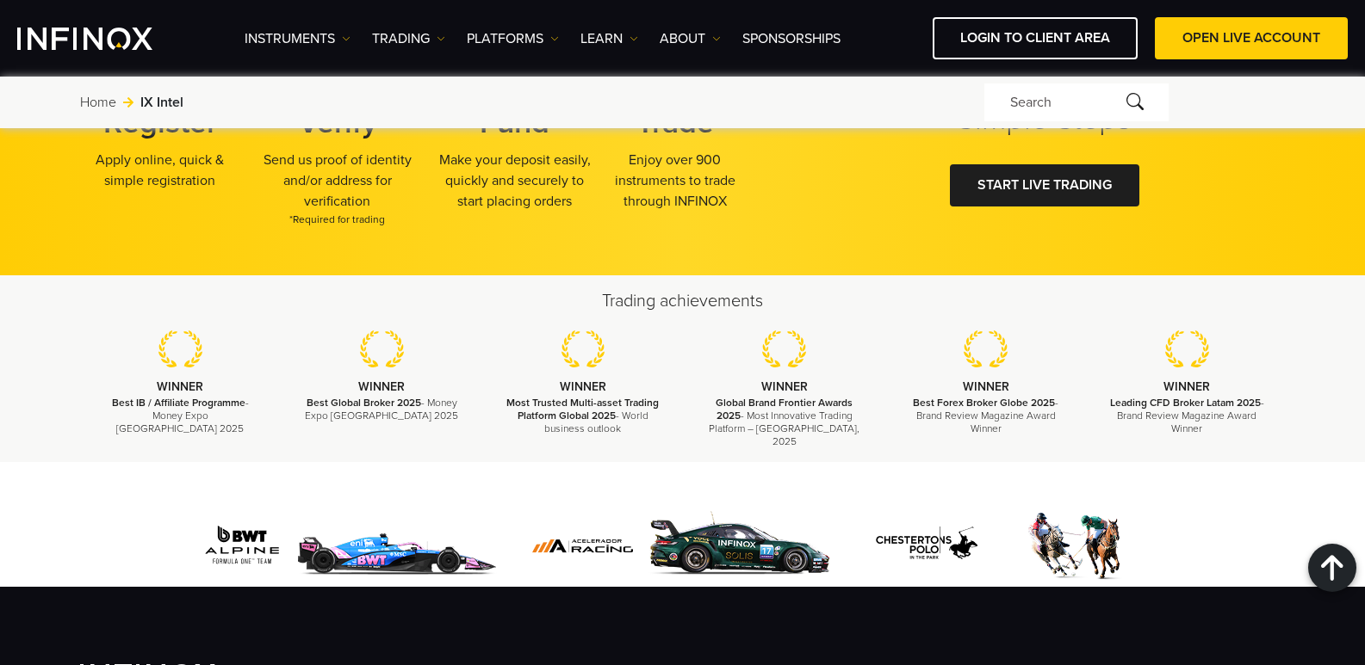
scroll to position [4226, 0]
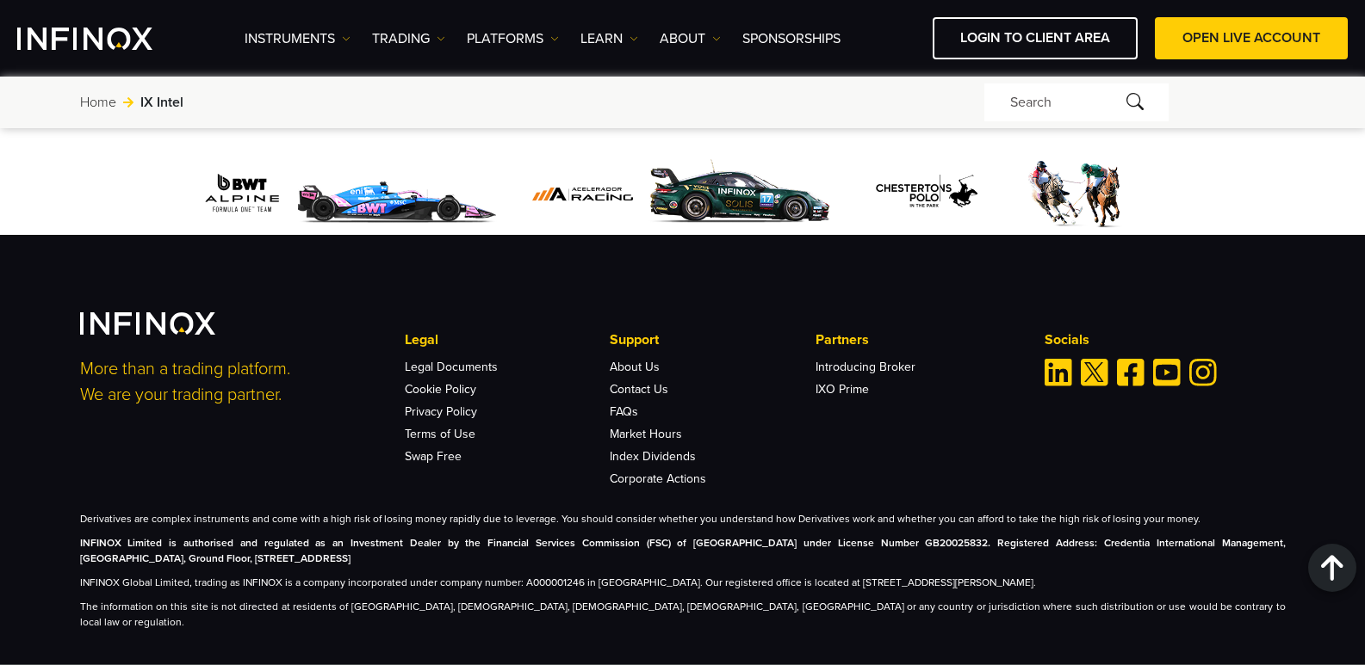
click at [873, 374] on li "IXO Prime" at bounding box center [917, 385] width 205 height 22
click at [873, 360] on link "Introducing Broker" at bounding box center [865, 367] width 100 height 15
